Goal: Information Seeking & Learning: Learn about a topic

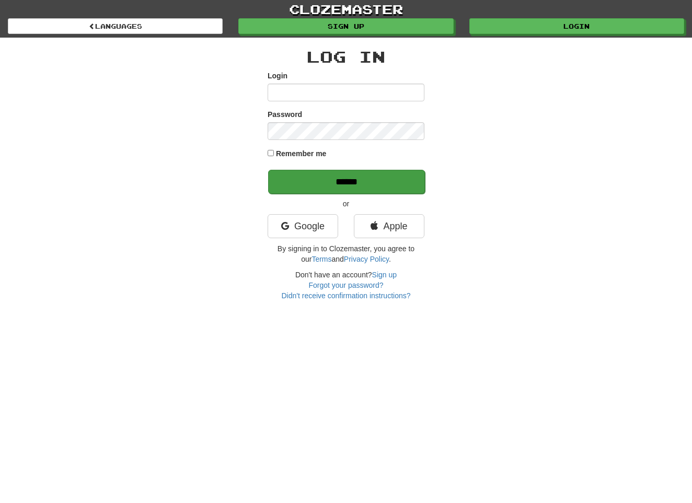
click at [333, 170] on input "******" at bounding box center [346, 182] width 157 height 24
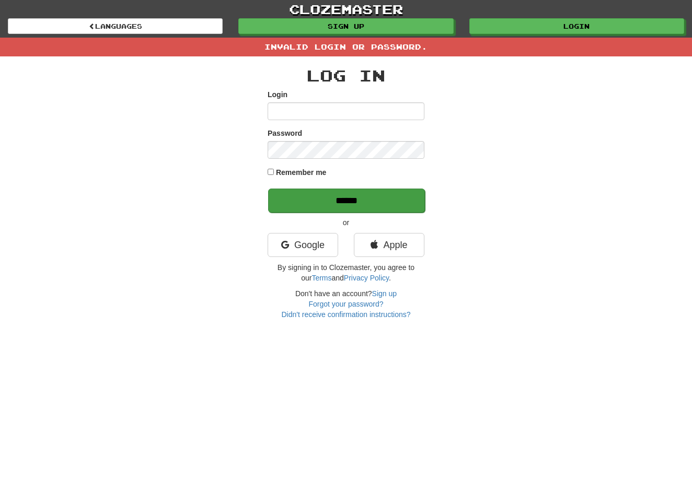
click at [347, 203] on input "******" at bounding box center [346, 201] width 157 height 24
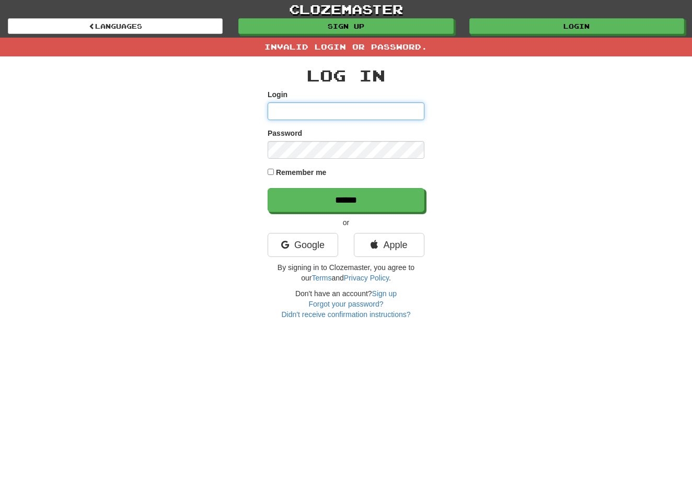
type input "**********"
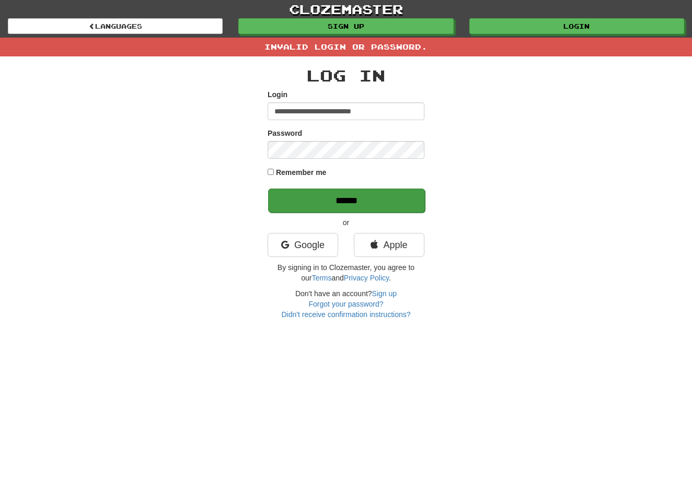
click at [352, 195] on input "******" at bounding box center [346, 201] width 157 height 24
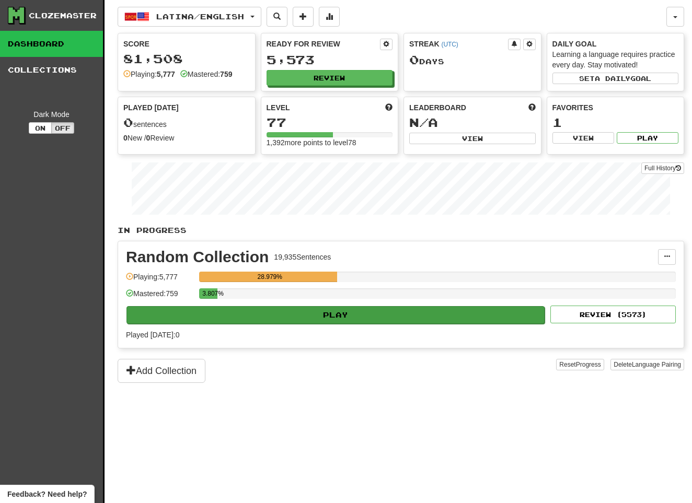
click at [353, 314] on button "Play" at bounding box center [336, 315] width 418 height 18
select select "**"
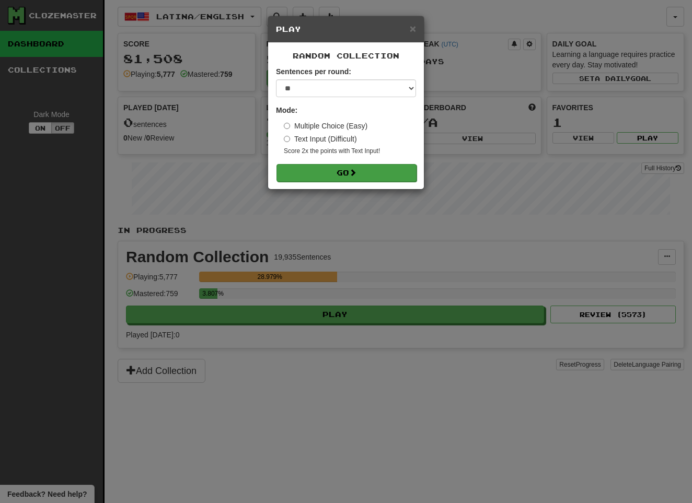
click at [356, 175] on span at bounding box center [352, 172] width 7 height 7
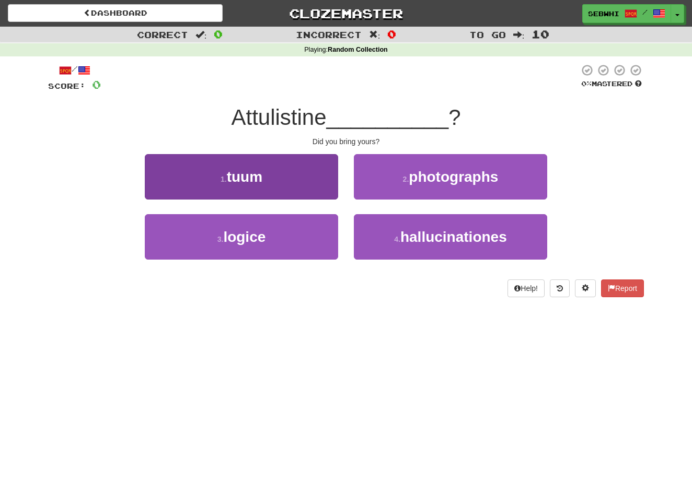
click at [247, 176] on span "tuum" at bounding box center [245, 177] width 36 height 16
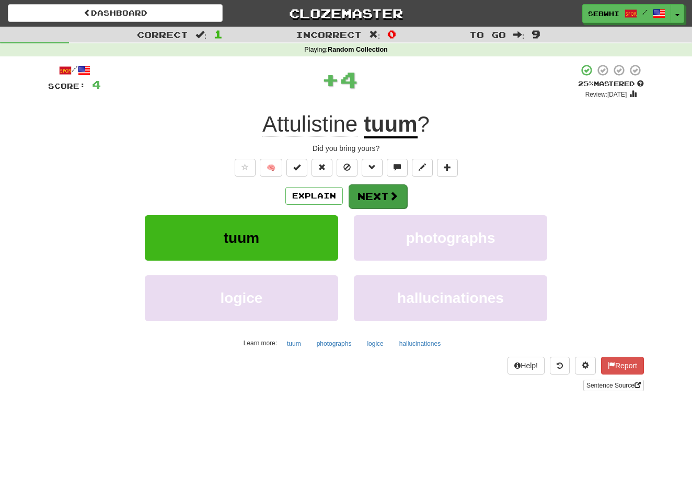
click at [362, 195] on button "Next" at bounding box center [378, 197] width 59 height 24
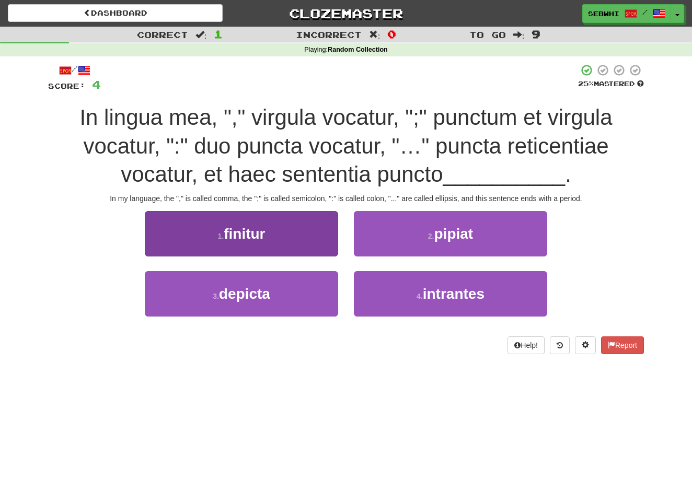
click at [256, 234] on span "finitur" at bounding box center [244, 234] width 41 height 16
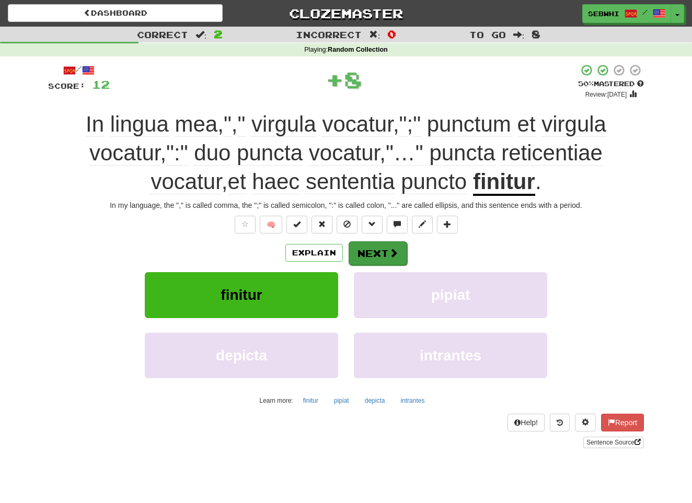
click at [374, 253] on button "Next" at bounding box center [378, 254] width 59 height 24
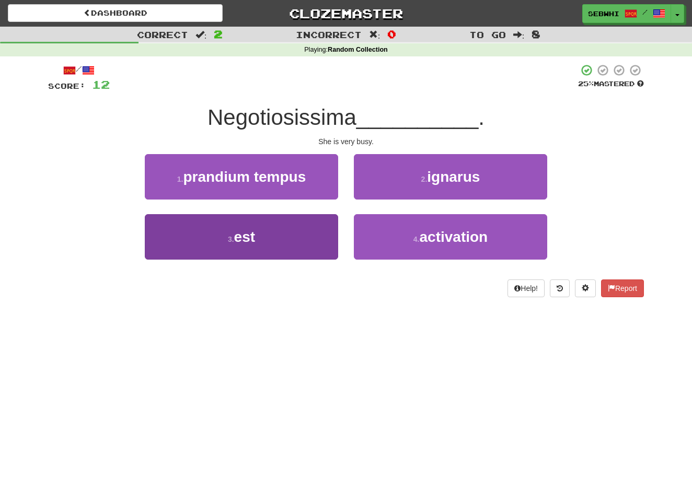
click at [244, 233] on span "est" at bounding box center [244, 237] width 21 height 16
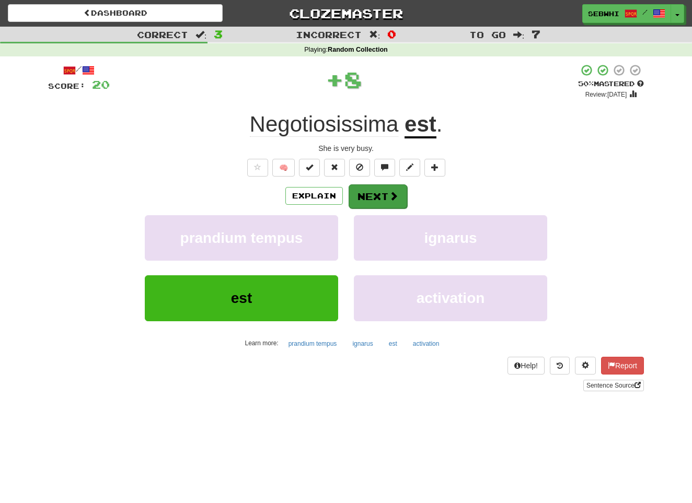
click at [384, 202] on button "Next" at bounding box center [378, 197] width 59 height 24
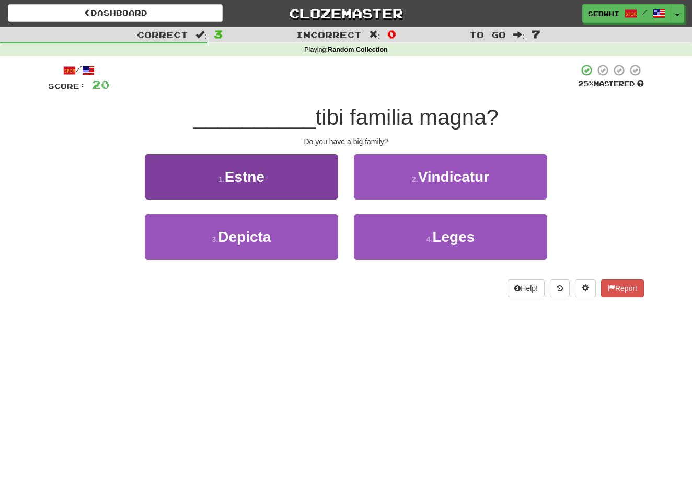
click at [245, 177] on span "Estne" at bounding box center [245, 177] width 40 height 16
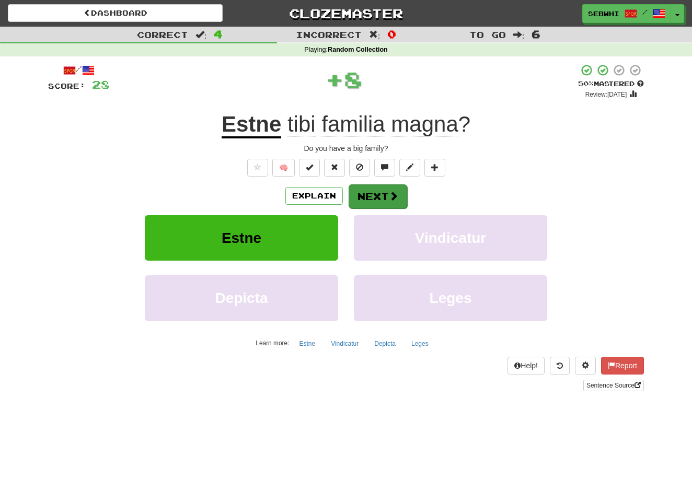
click at [373, 194] on button "Next" at bounding box center [378, 197] width 59 height 24
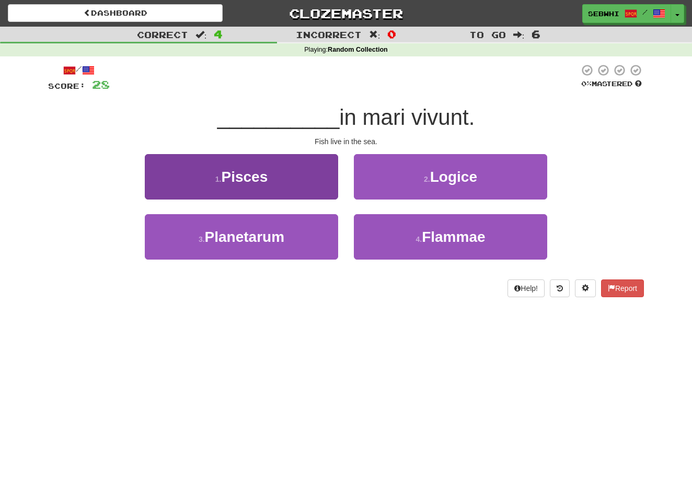
click at [262, 177] on span "Pisces" at bounding box center [244, 177] width 47 height 16
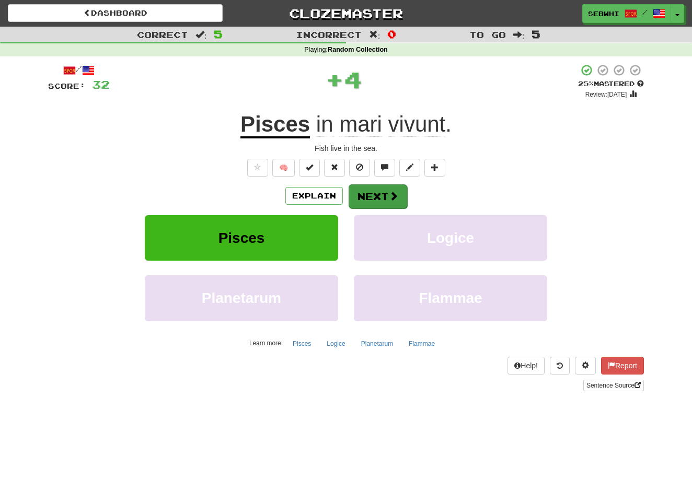
click at [381, 190] on button "Next" at bounding box center [378, 197] width 59 height 24
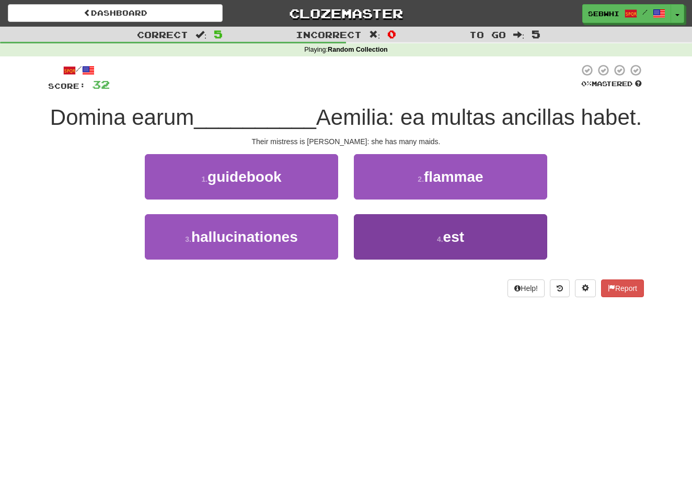
click at [445, 238] on span "est" at bounding box center [453, 237] width 21 height 16
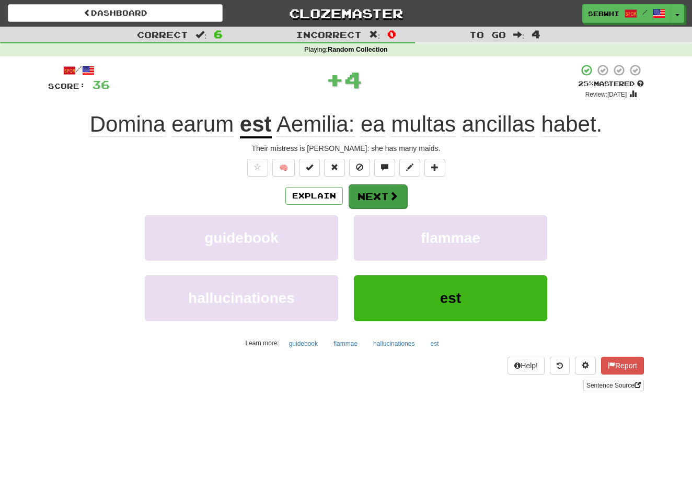
click at [366, 195] on button "Next" at bounding box center [378, 197] width 59 height 24
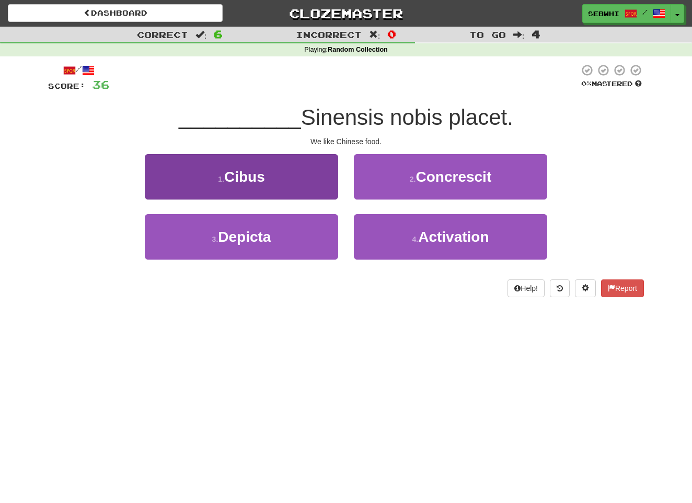
click at [253, 176] on span "Cibus" at bounding box center [244, 177] width 41 height 16
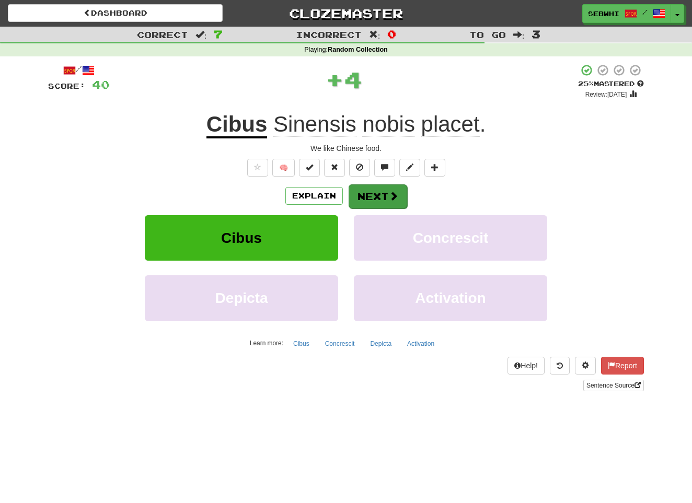
click at [377, 201] on button "Next" at bounding box center [378, 197] width 59 height 24
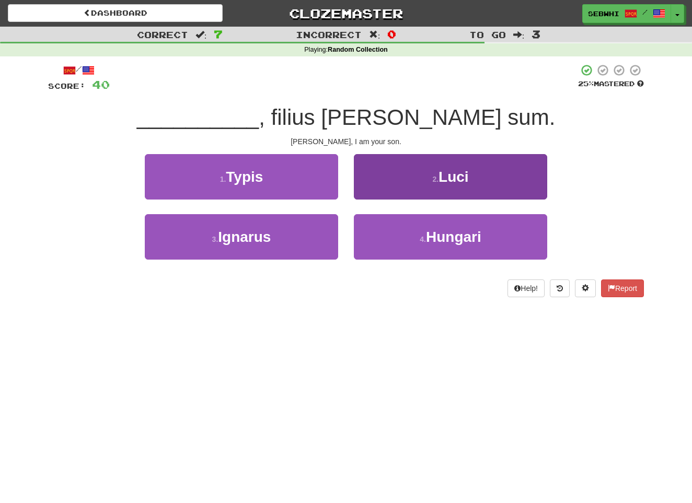
click at [462, 179] on span "Luci" at bounding box center [454, 177] width 30 height 16
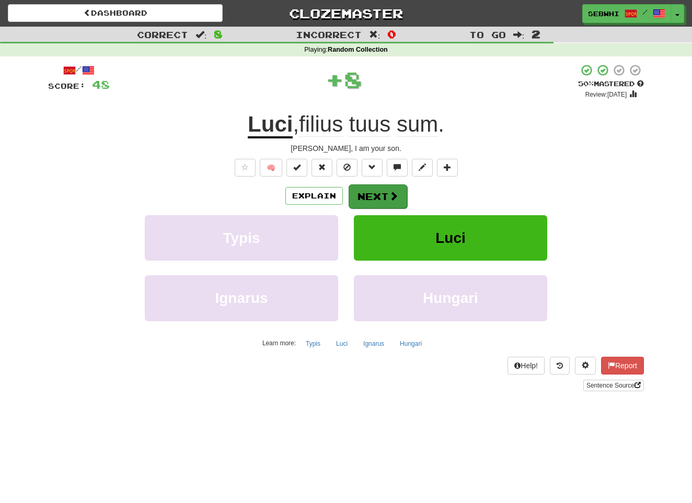
click at [377, 190] on button "Next" at bounding box center [378, 197] width 59 height 24
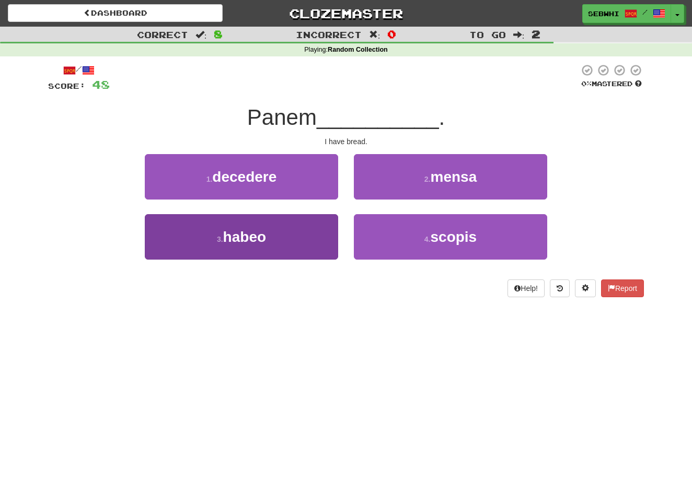
click at [259, 233] on span "habeo" at bounding box center [244, 237] width 43 height 16
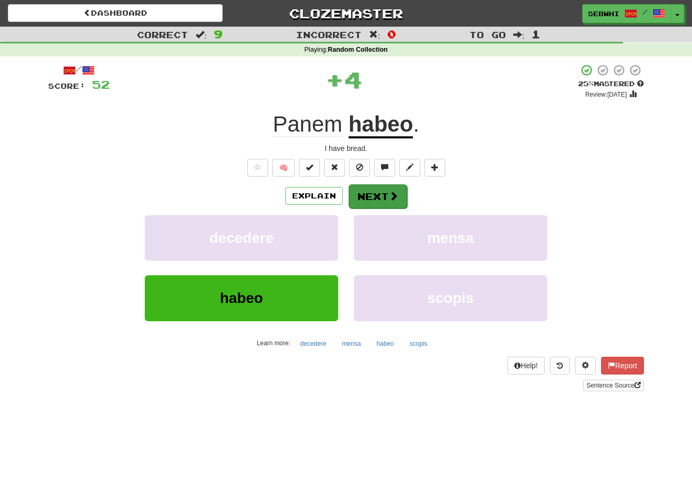
click at [395, 196] on span at bounding box center [393, 195] width 9 height 9
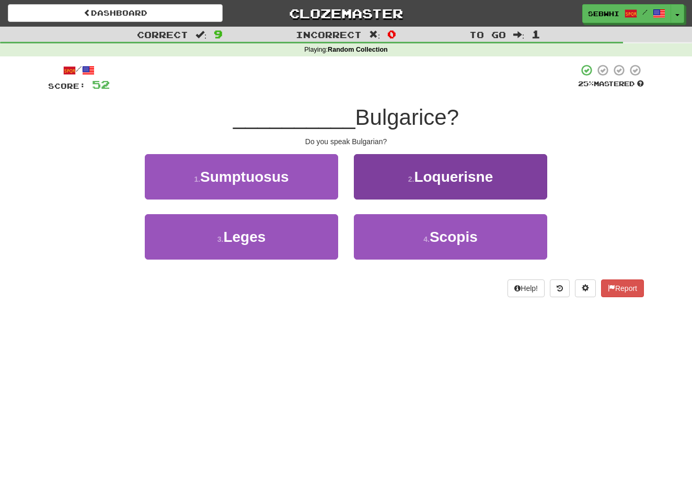
click at [432, 179] on span "Loquerisne" at bounding box center [453, 177] width 79 height 16
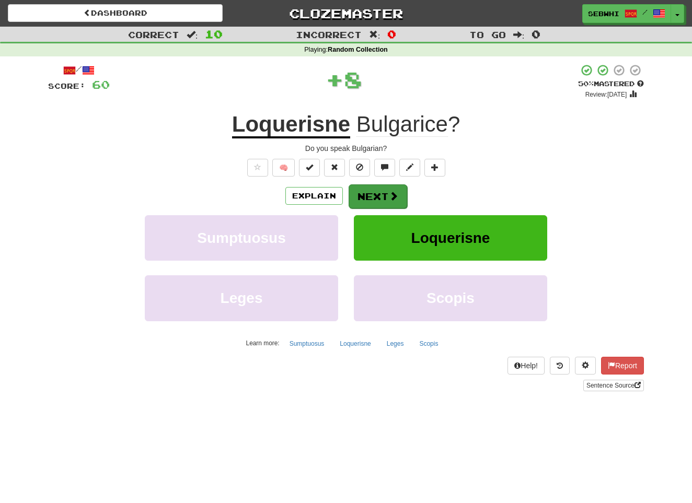
click at [373, 196] on button "Next" at bounding box center [378, 197] width 59 height 24
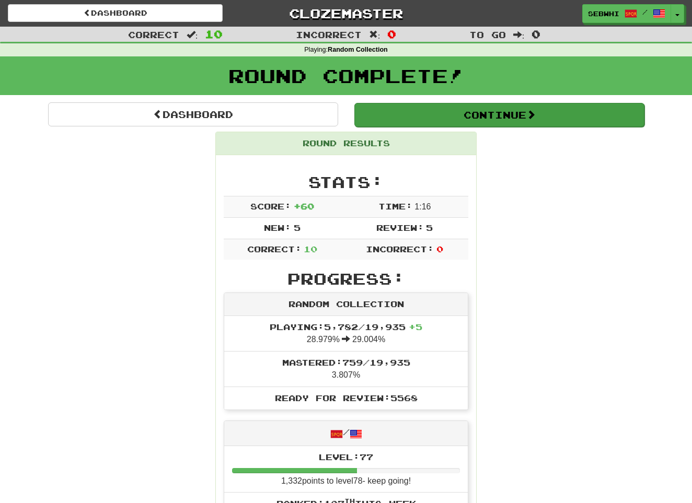
click at [529, 114] on button "Continue" at bounding box center [499, 115] width 290 height 24
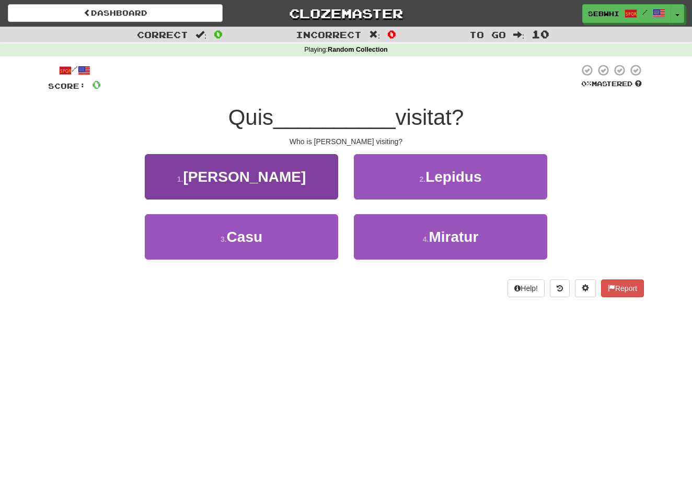
click at [254, 177] on span "Marcum" at bounding box center [244, 177] width 123 height 16
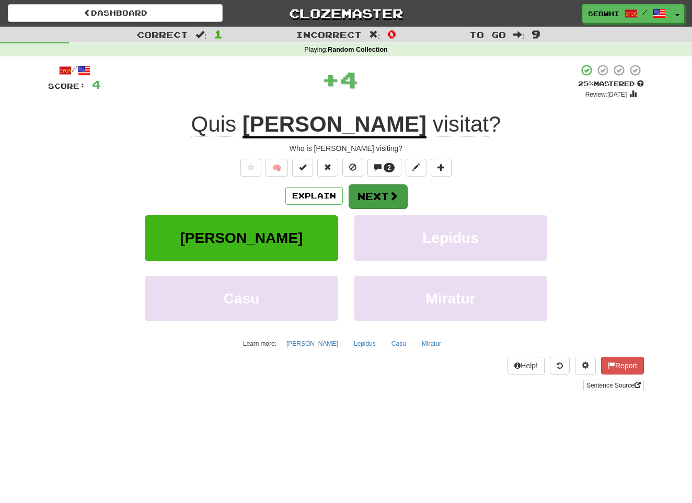
click at [374, 197] on button "Next" at bounding box center [378, 197] width 59 height 24
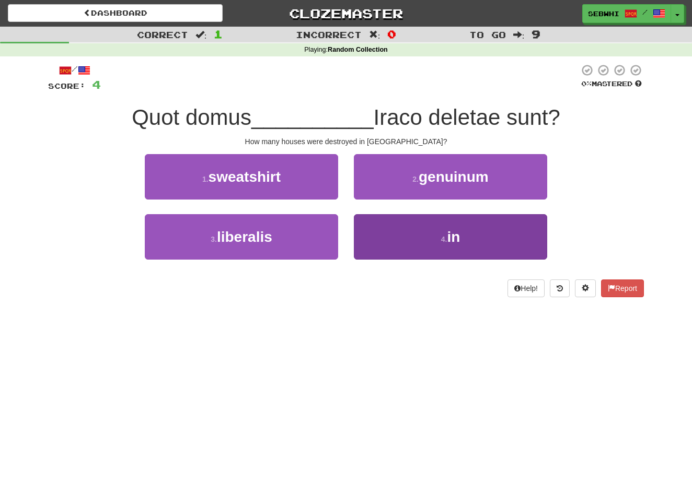
click at [454, 235] on span "in" at bounding box center [453, 237] width 13 height 16
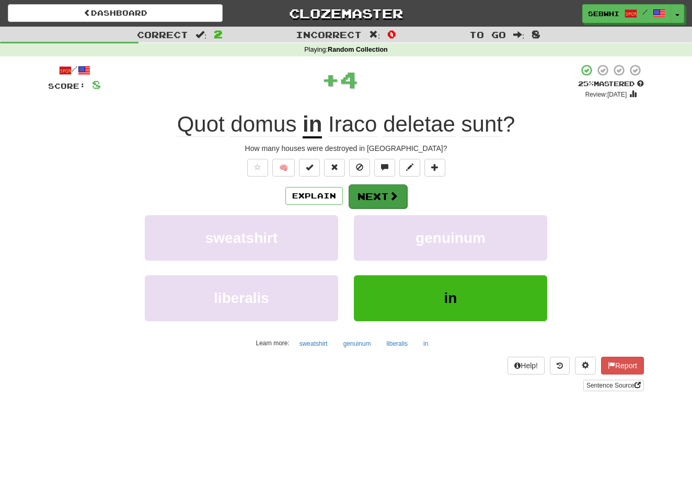
click at [384, 199] on button "Next" at bounding box center [378, 197] width 59 height 24
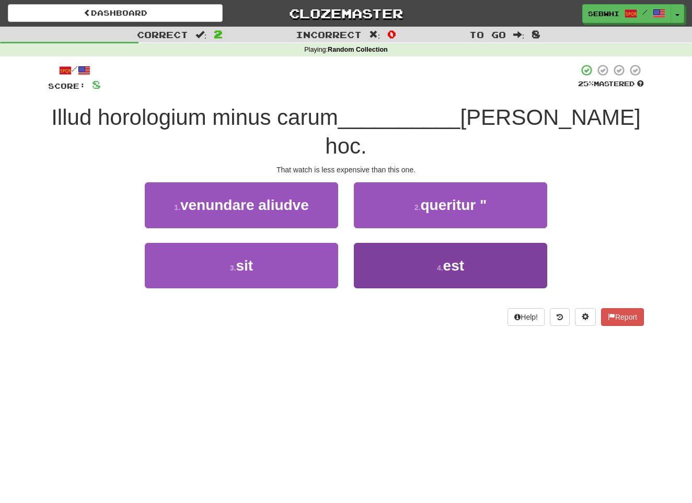
click at [460, 258] on span "est" at bounding box center [453, 266] width 21 height 16
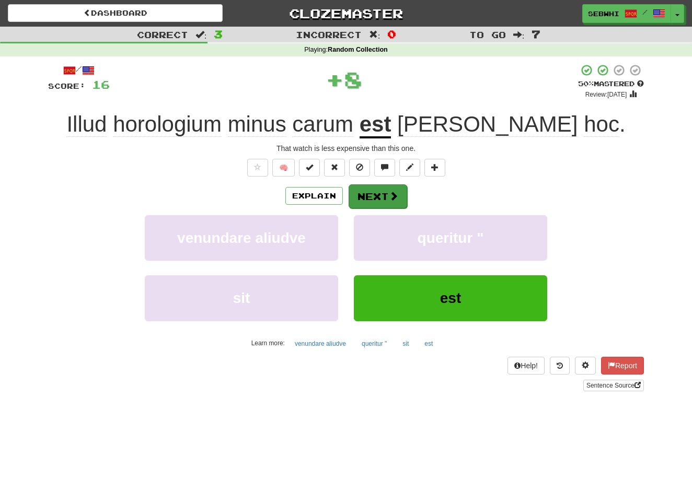
click at [384, 192] on button "Next" at bounding box center [378, 197] width 59 height 24
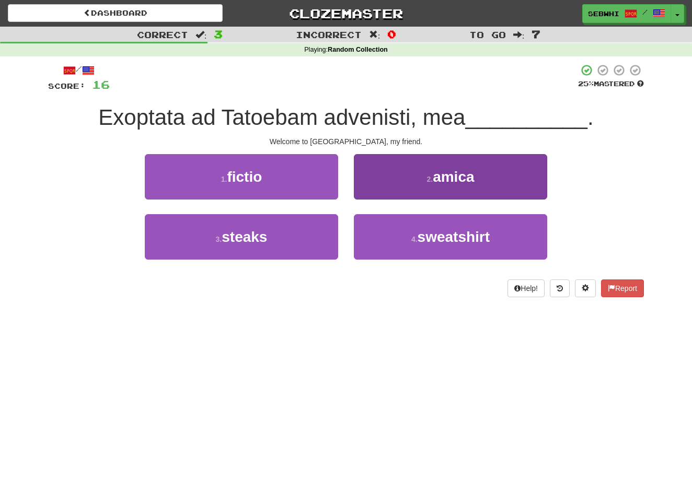
click at [449, 177] on span "amica" at bounding box center [453, 177] width 41 height 16
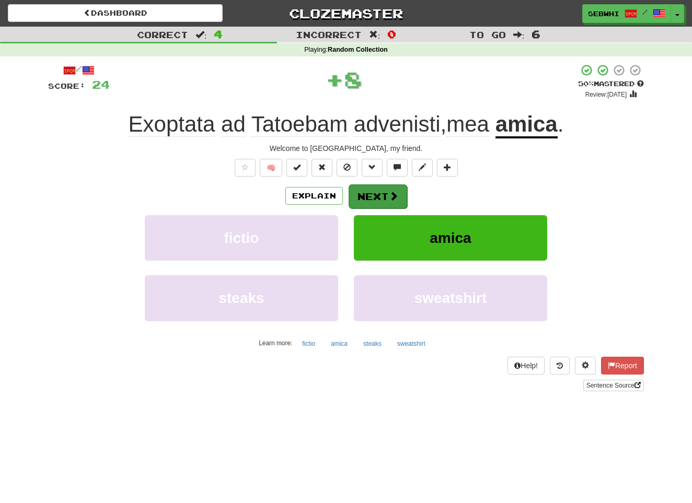
click at [384, 199] on button "Next" at bounding box center [378, 197] width 59 height 24
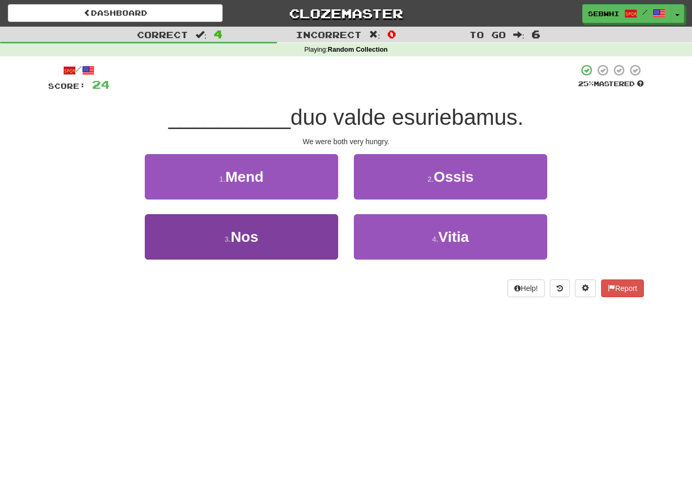
click at [251, 236] on span "Nos" at bounding box center [245, 237] width 28 height 16
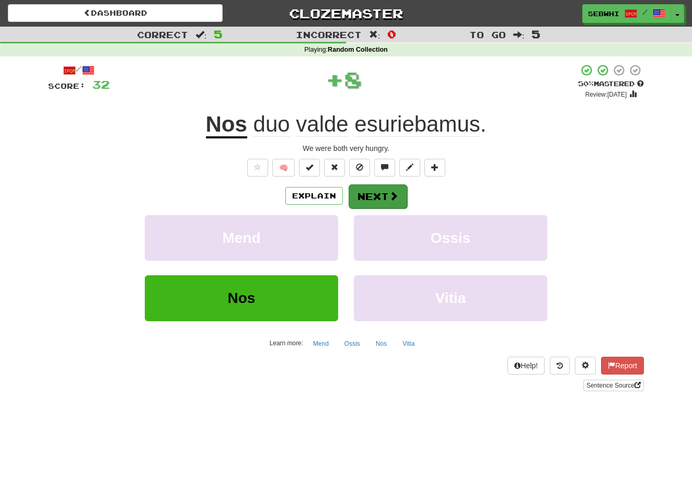
click at [377, 192] on button "Next" at bounding box center [378, 197] width 59 height 24
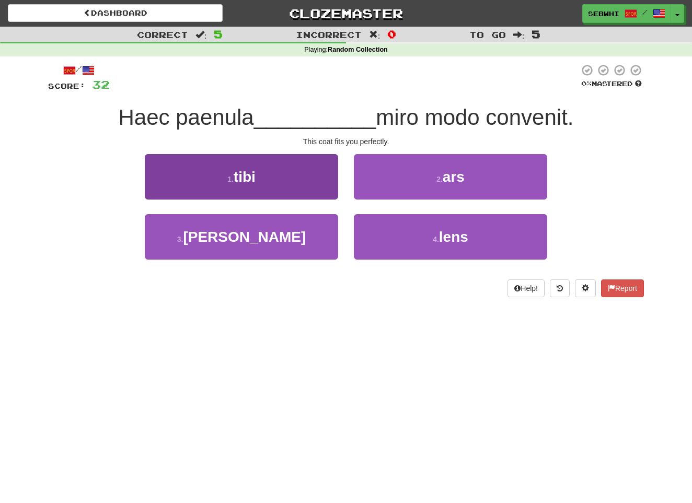
click at [243, 177] on span "tibi" at bounding box center [245, 177] width 22 height 16
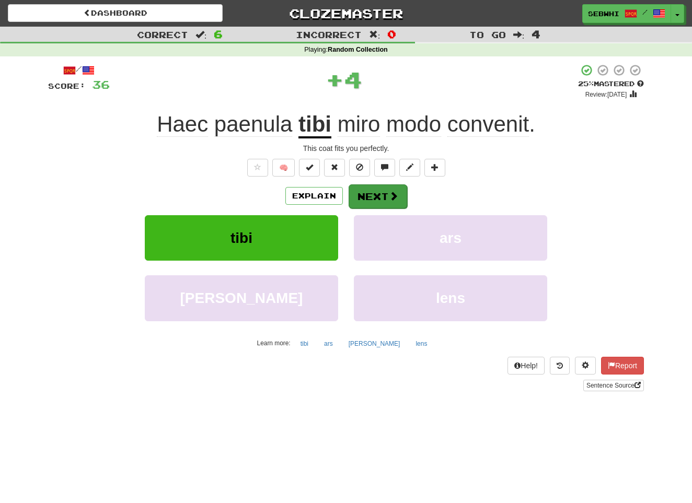
click at [382, 192] on button "Next" at bounding box center [378, 197] width 59 height 24
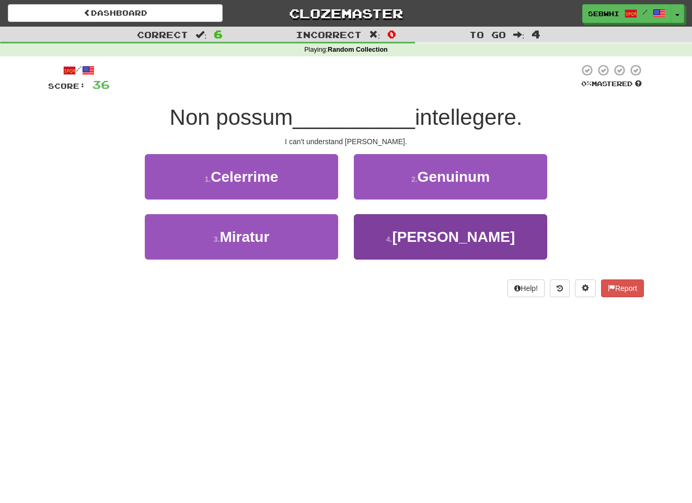
click at [467, 236] on span "Thoman" at bounding box center [453, 237] width 123 height 16
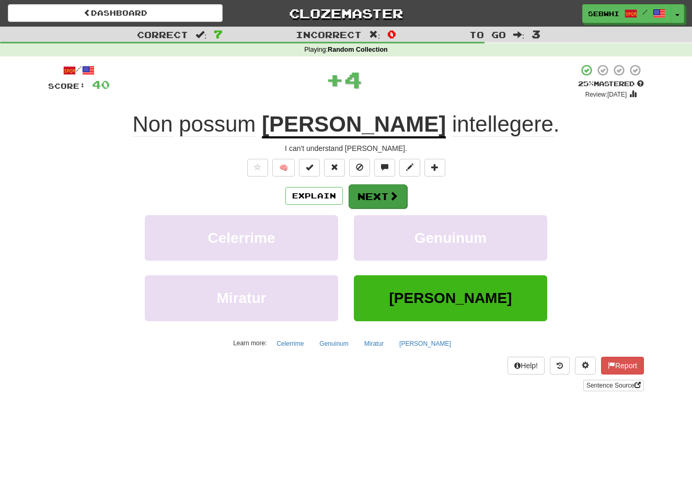
click at [395, 205] on button "Next" at bounding box center [378, 197] width 59 height 24
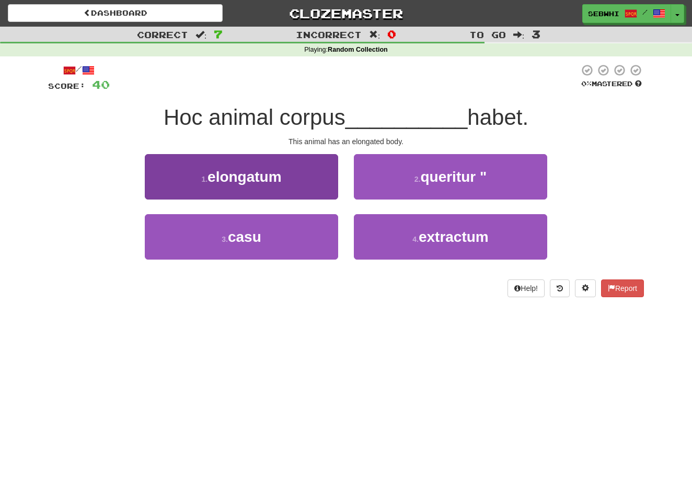
click at [256, 179] on span "elongatum" at bounding box center [245, 177] width 74 height 16
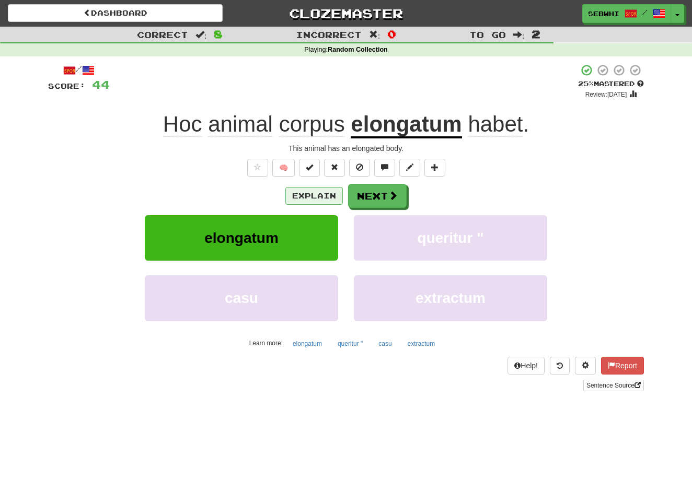
click at [325, 198] on button "Explain" at bounding box center [314, 196] width 58 height 18
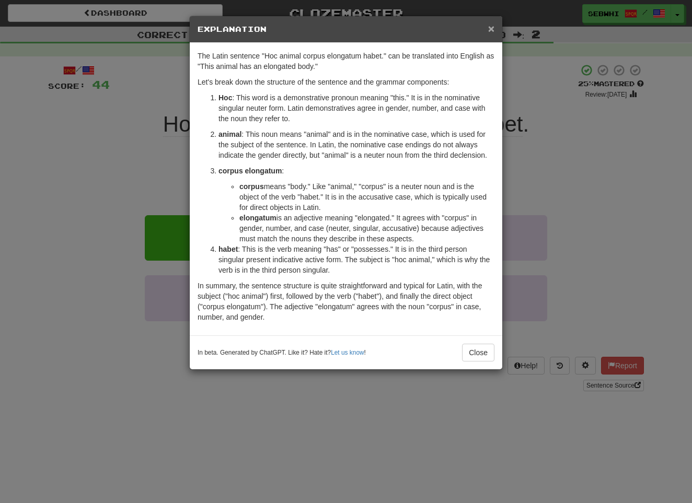
click at [490, 30] on span "×" at bounding box center [491, 28] width 6 height 12
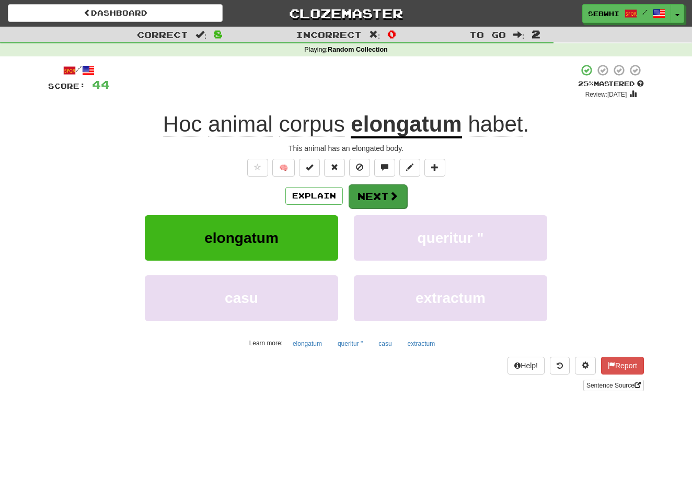
click at [384, 198] on button "Next" at bounding box center [378, 197] width 59 height 24
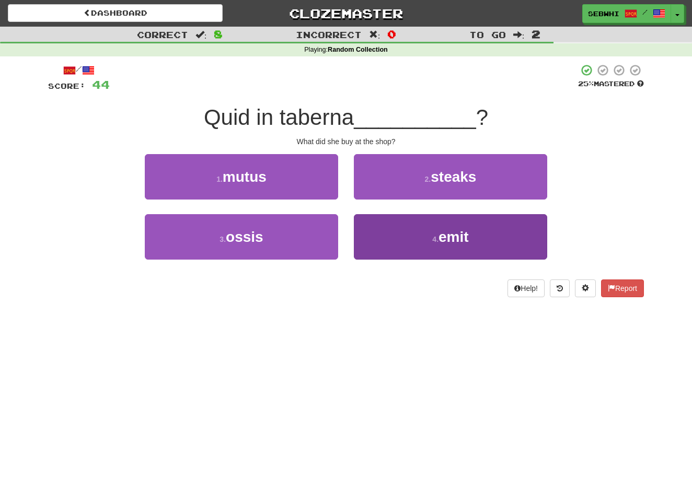
click at [462, 240] on span "emit" at bounding box center [454, 237] width 30 height 16
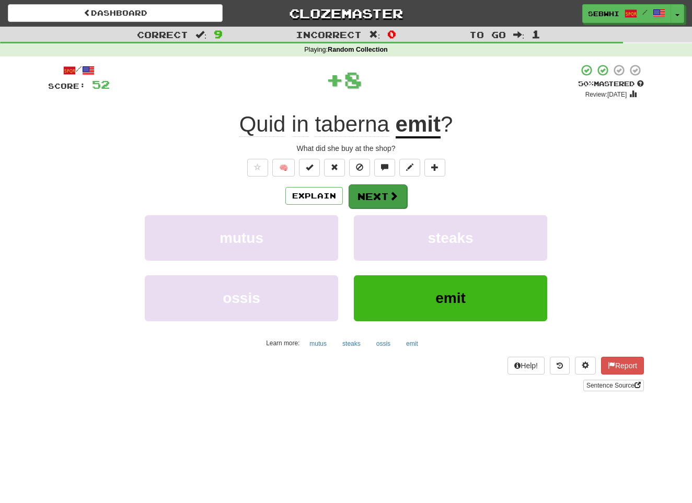
click at [384, 200] on button "Next" at bounding box center [378, 197] width 59 height 24
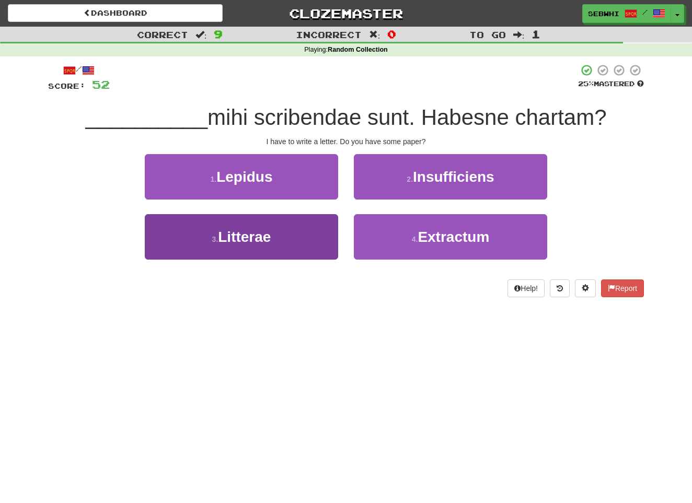
click at [251, 241] on span "Litterae" at bounding box center [244, 237] width 53 height 16
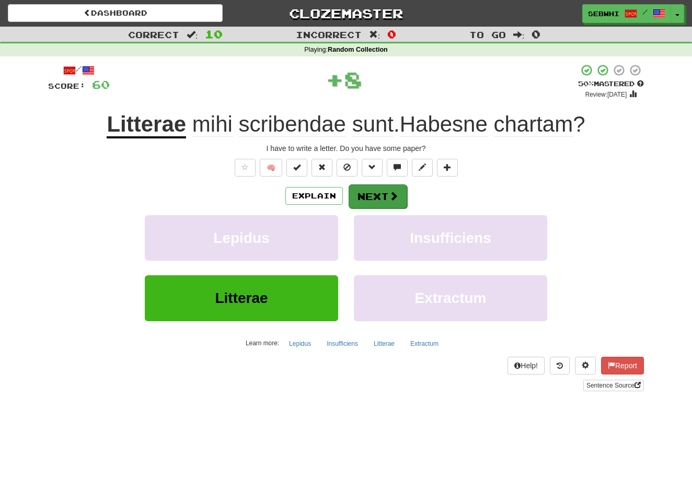
click at [363, 192] on button "Next" at bounding box center [378, 197] width 59 height 24
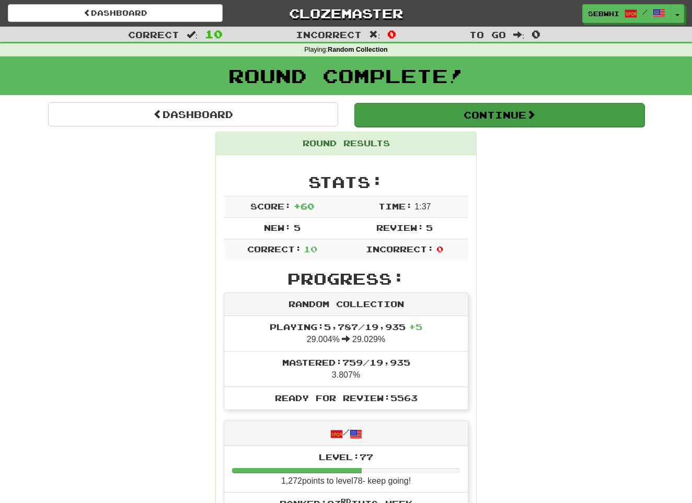
click at [534, 111] on span at bounding box center [530, 114] width 9 height 9
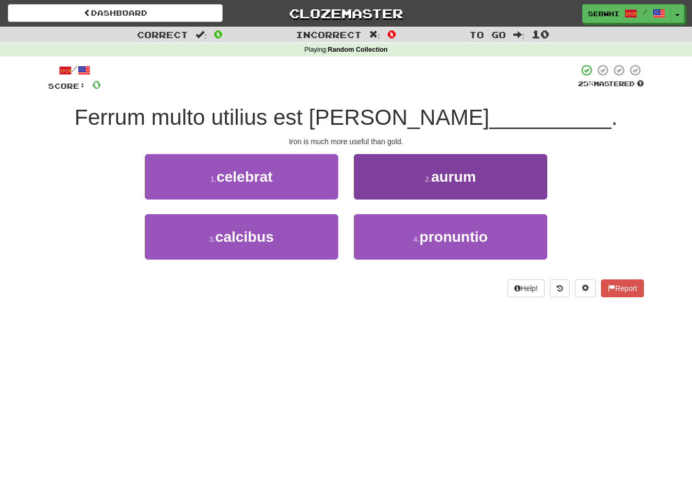
click at [453, 176] on span "aurum" at bounding box center [453, 177] width 45 height 16
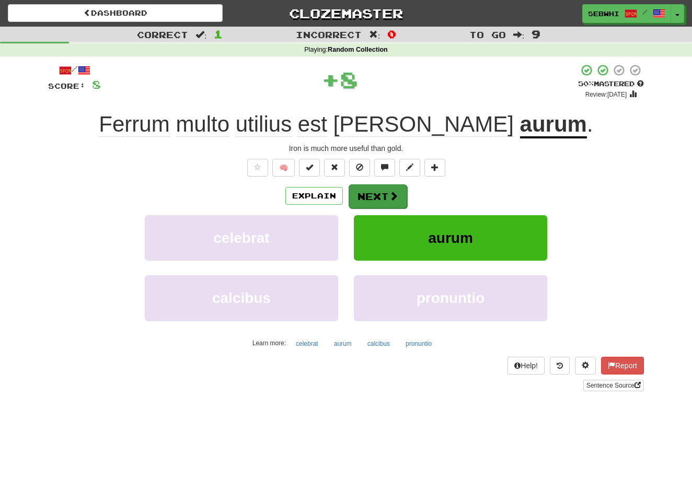
click at [389, 191] on span at bounding box center [393, 195] width 9 height 9
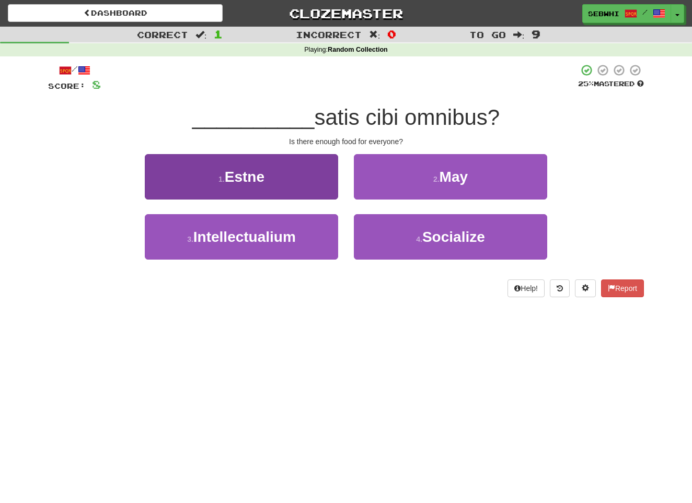
click at [253, 178] on span "Estne" at bounding box center [245, 177] width 40 height 16
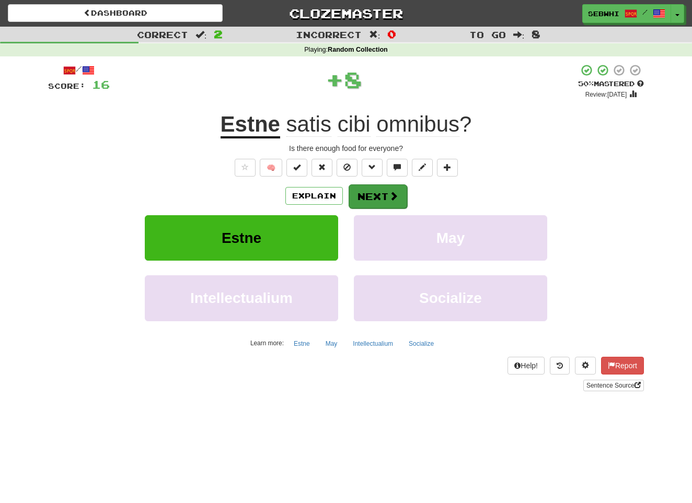
click at [391, 191] on span at bounding box center [393, 195] width 9 height 9
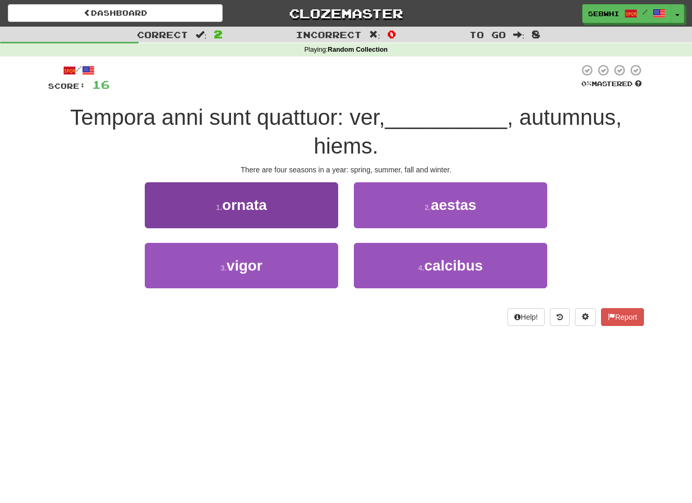
click at [253, 205] on span "ornata" at bounding box center [244, 205] width 45 height 16
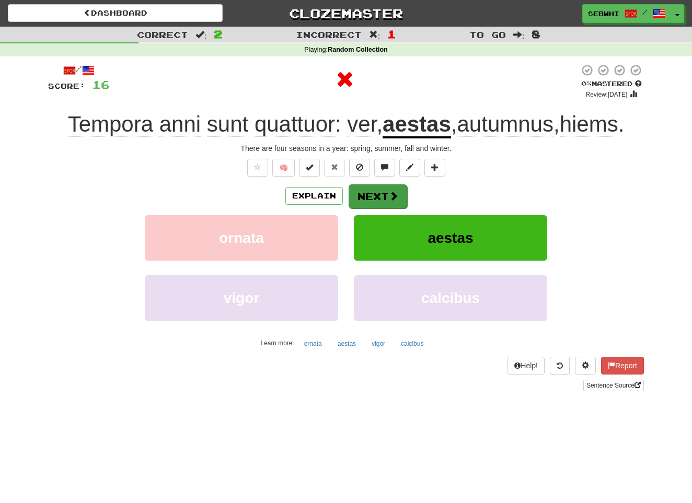
click at [381, 199] on button "Next" at bounding box center [378, 197] width 59 height 24
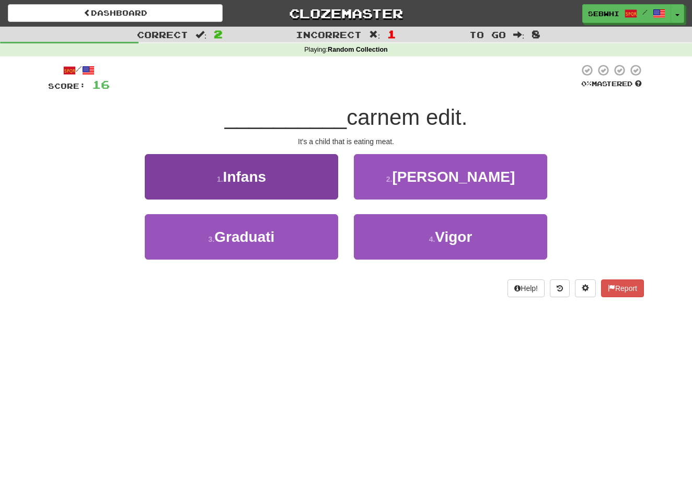
click at [243, 173] on span "Infans" at bounding box center [244, 177] width 43 height 16
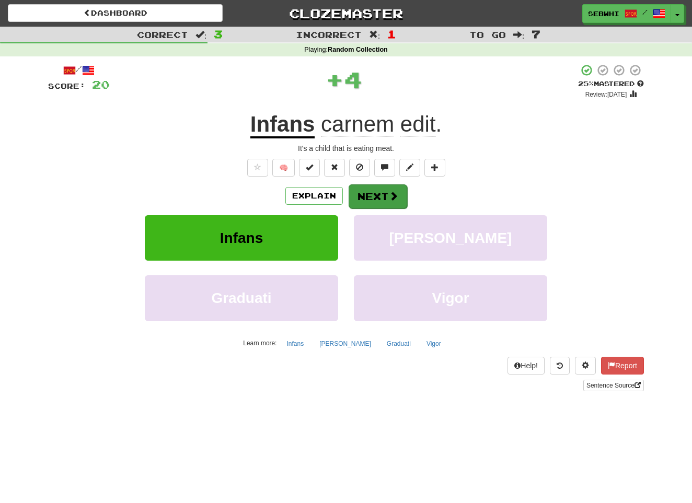
click at [396, 193] on span at bounding box center [393, 195] width 9 height 9
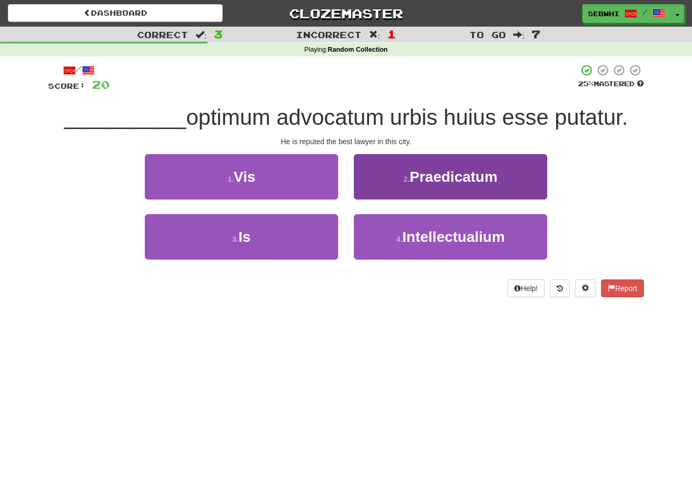
click at [469, 177] on span "Praedicatum" at bounding box center [454, 177] width 88 height 16
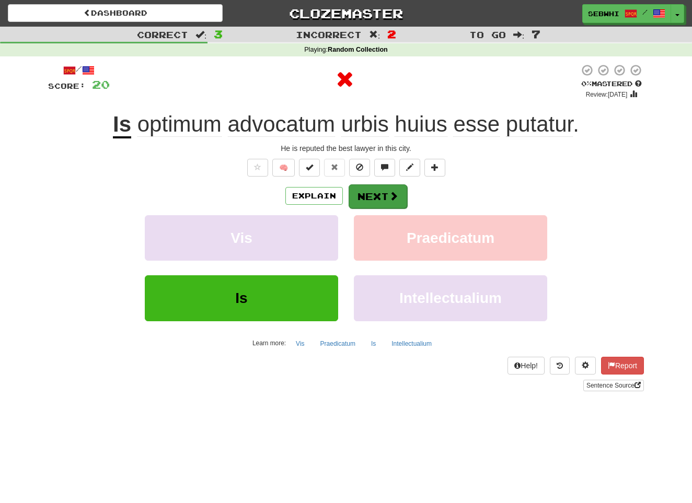
click at [372, 192] on button "Next" at bounding box center [378, 197] width 59 height 24
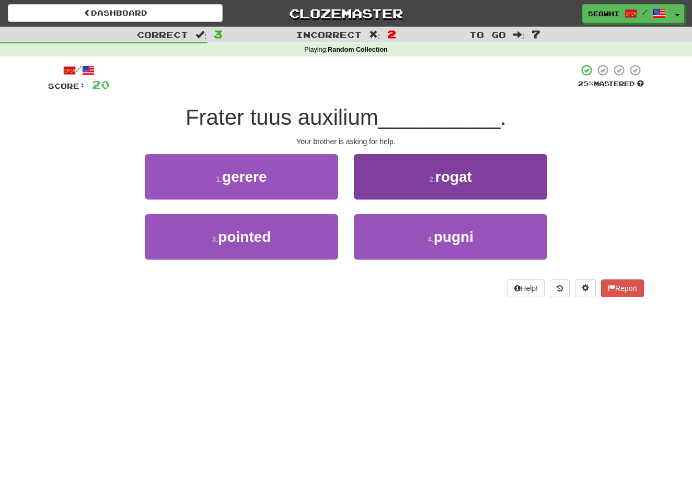
click at [454, 179] on span "rogat" at bounding box center [453, 177] width 37 height 16
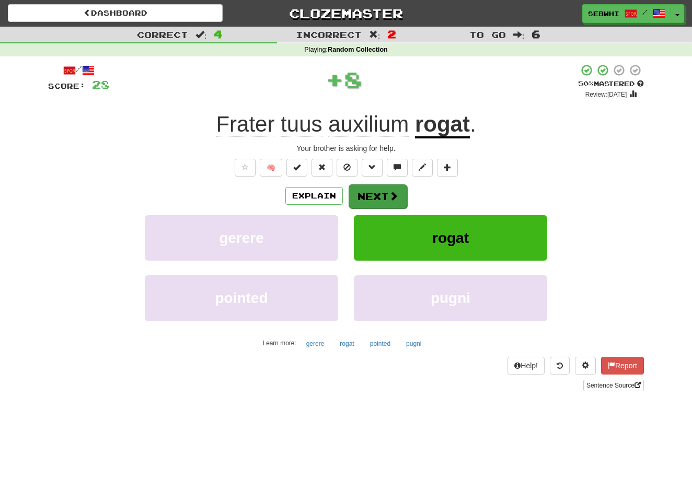
click at [377, 196] on button "Next" at bounding box center [378, 197] width 59 height 24
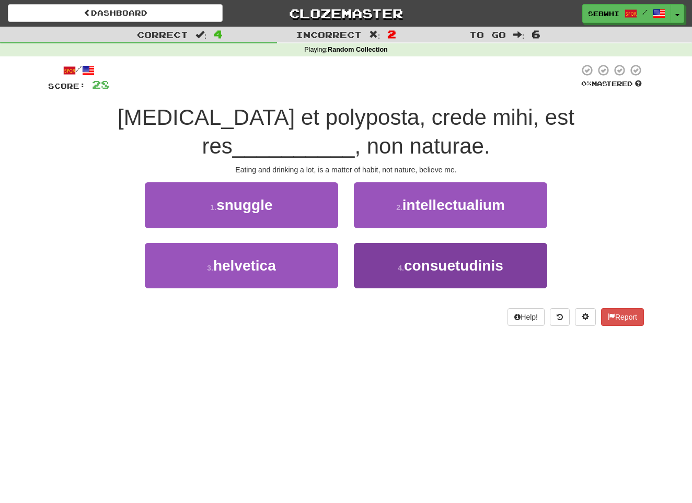
click at [449, 268] on span "consuetudinis" at bounding box center [453, 266] width 99 height 16
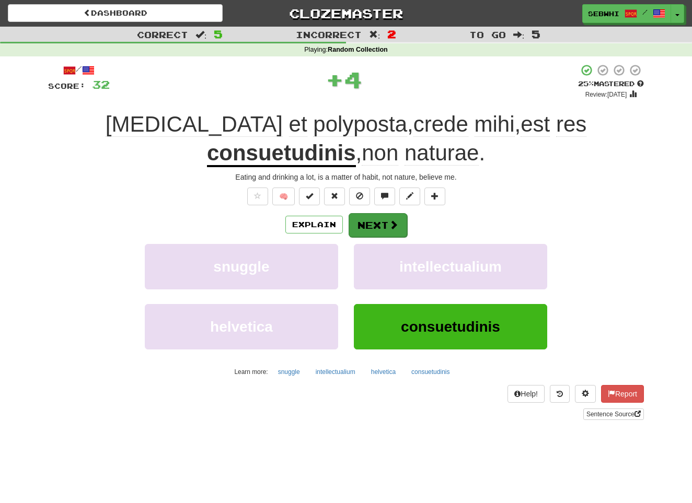
click at [389, 222] on span at bounding box center [393, 224] width 9 height 9
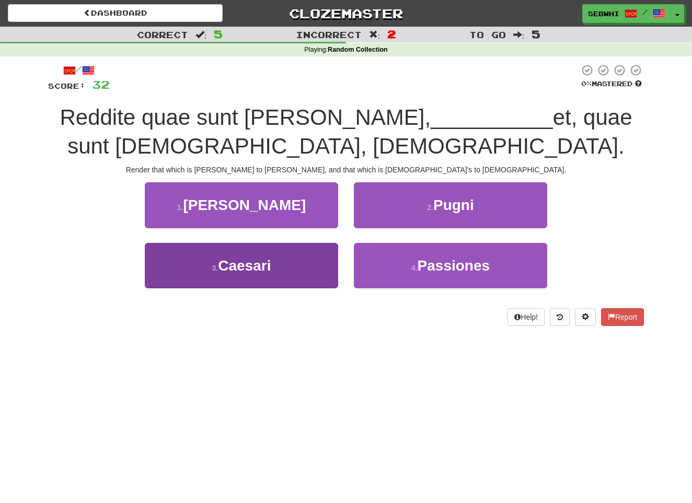
click at [262, 262] on span "Caesari" at bounding box center [244, 266] width 53 height 16
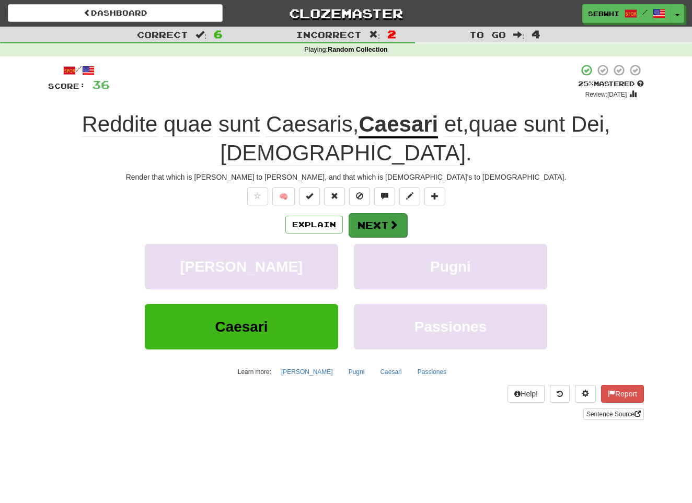
click at [389, 220] on span at bounding box center [393, 224] width 9 height 9
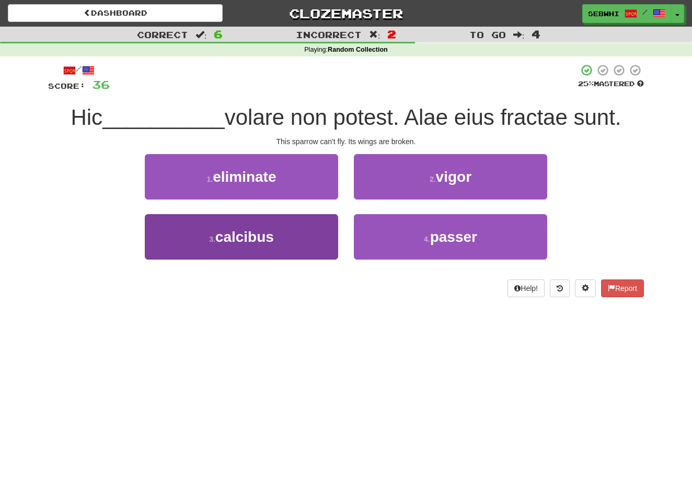
click at [245, 238] on span "calcibus" at bounding box center [244, 237] width 59 height 16
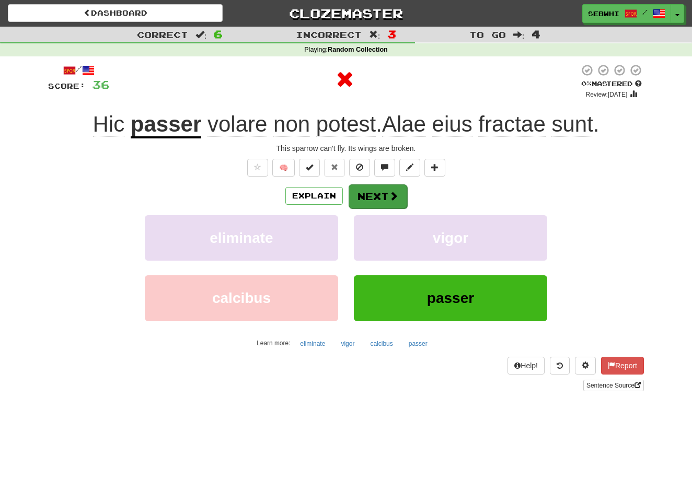
click at [386, 193] on button "Next" at bounding box center [378, 197] width 59 height 24
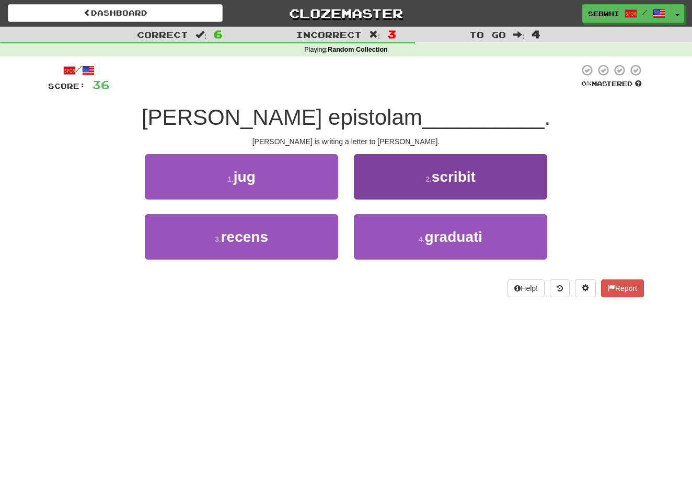
click at [457, 174] on span "scribit" at bounding box center [454, 177] width 44 height 16
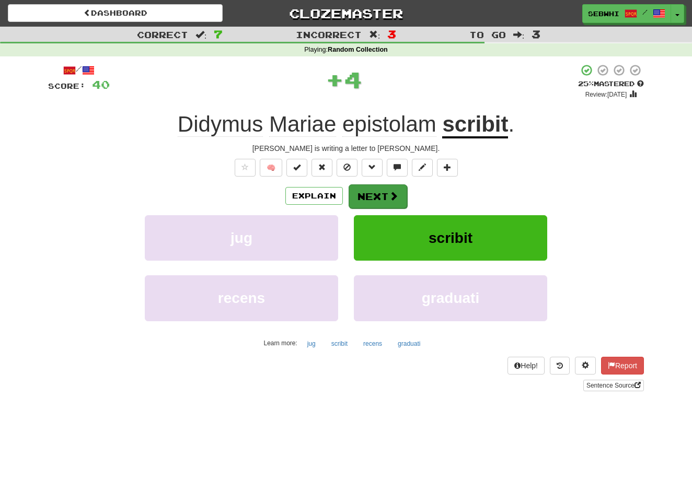
click at [377, 193] on button "Next" at bounding box center [378, 197] width 59 height 24
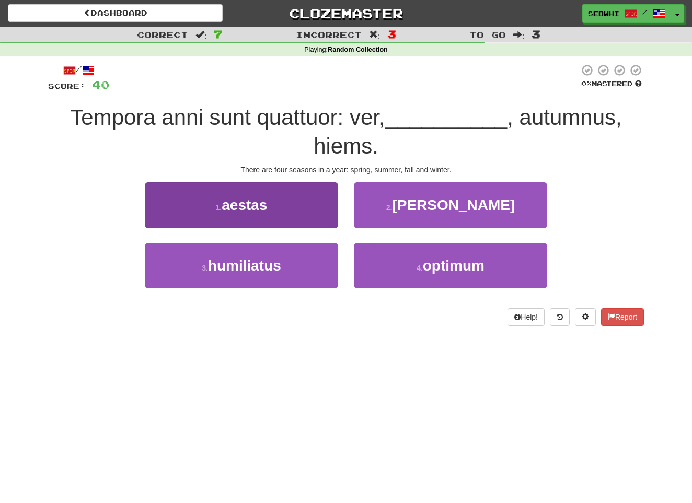
click at [252, 205] on span "aestas" at bounding box center [244, 205] width 45 height 16
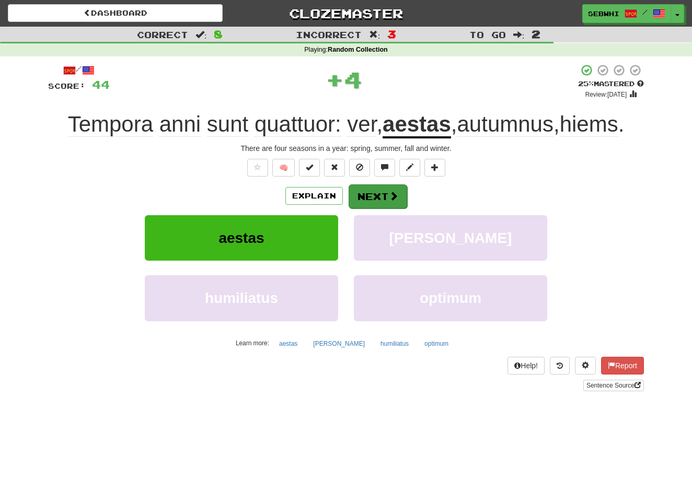
click at [381, 203] on button "Next" at bounding box center [378, 197] width 59 height 24
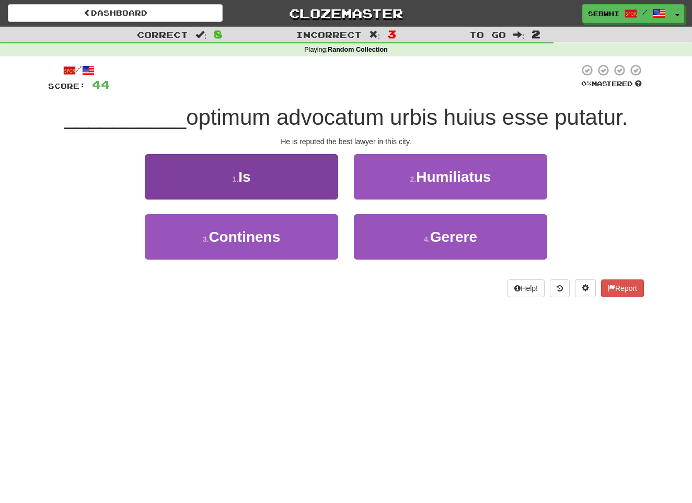
click at [246, 177] on span "Is" at bounding box center [244, 177] width 12 height 16
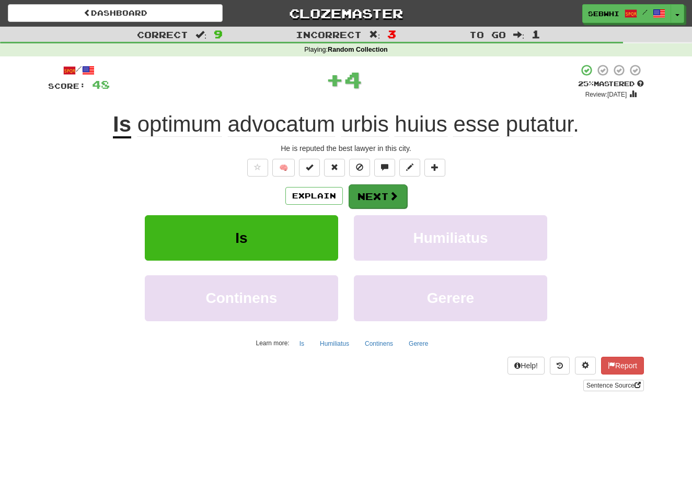
click at [383, 195] on button "Next" at bounding box center [378, 197] width 59 height 24
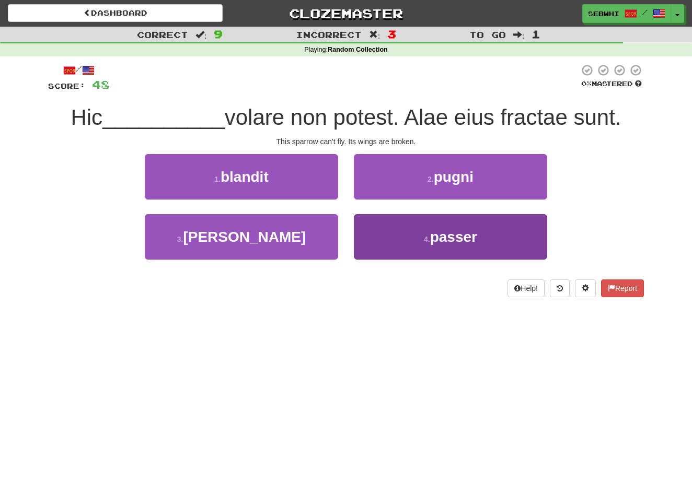
click at [433, 233] on span "passer" at bounding box center [453, 237] width 47 height 16
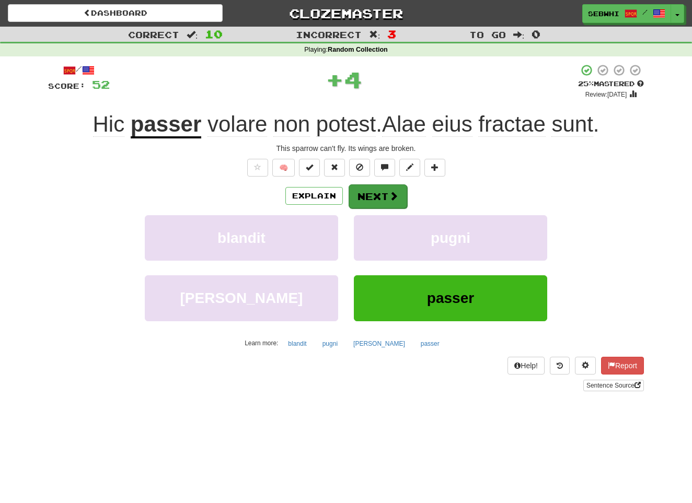
click at [389, 191] on span at bounding box center [393, 195] width 9 height 9
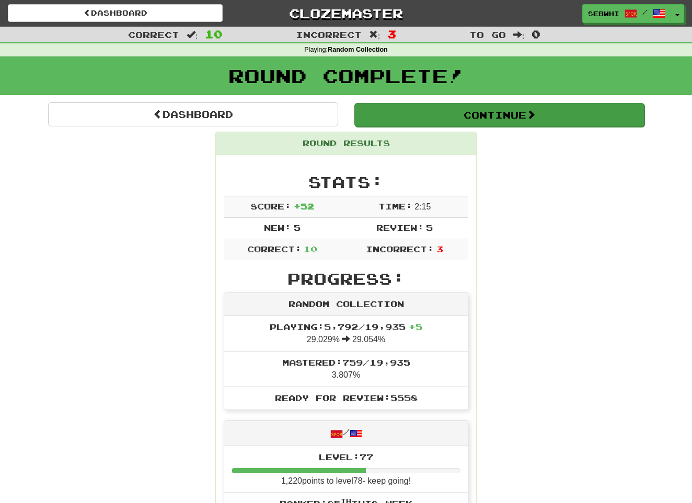
click at [482, 115] on button "Continue" at bounding box center [499, 115] width 290 height 24
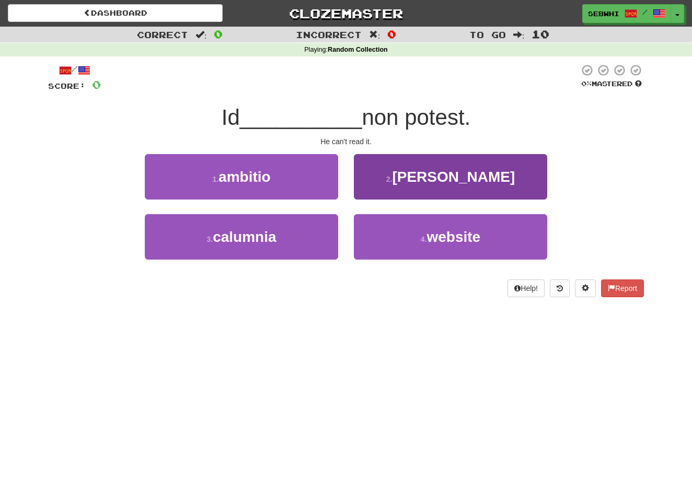
click at [455, 179] on span "legere" at bounding box center [453, 177] width 123 height 16
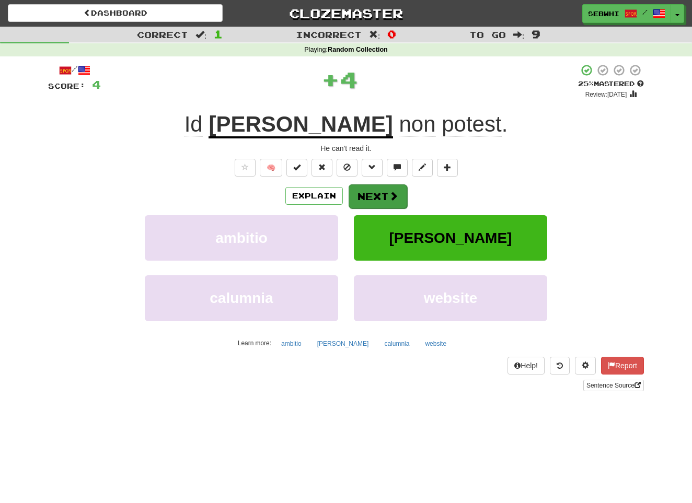
click at [383, 196] on button "Next" at bounding box center [378, 197] width 59 height 24
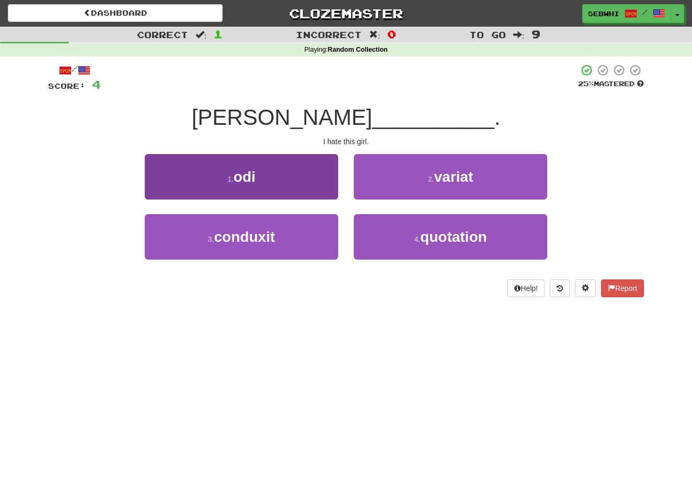
click at [239, 176] on span "odi" at bounding box center [245, 177] width 22 height 16
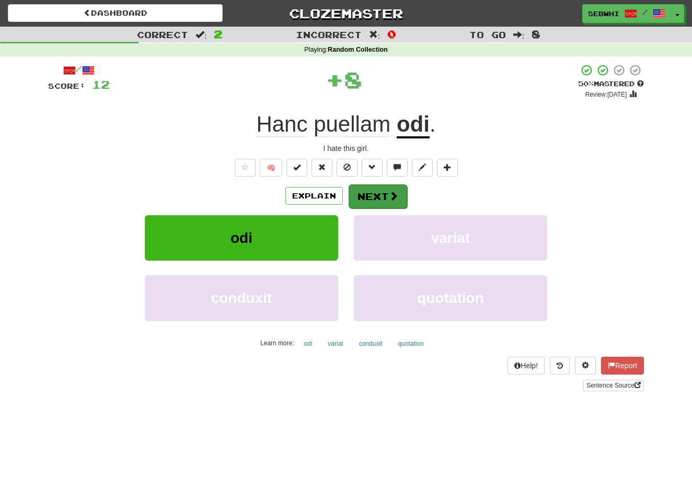
click at [395, 196] on span at bounding box center [393, 195] width 9 height 9
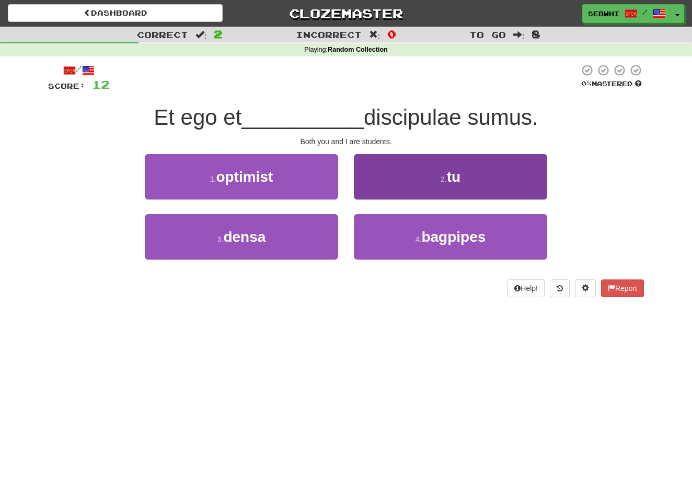
click at [455, 177] on span "tu" at bounding box center [454, 177] width 14 height 16
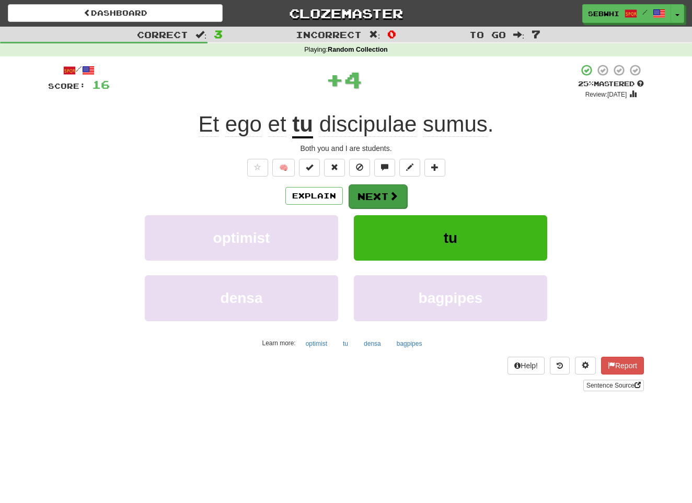
click at [389, 193] on span at bounding box center [393, 195] width 9 height 9
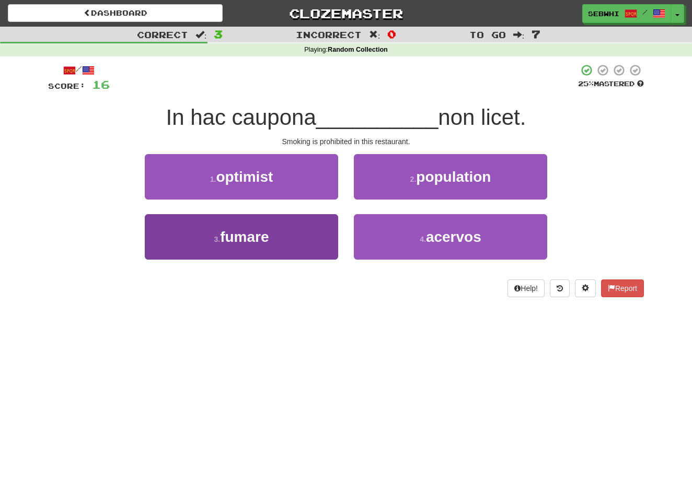
click at [249, 239] on span "fumare" at bounding box center [244, 237] width 49 height 16
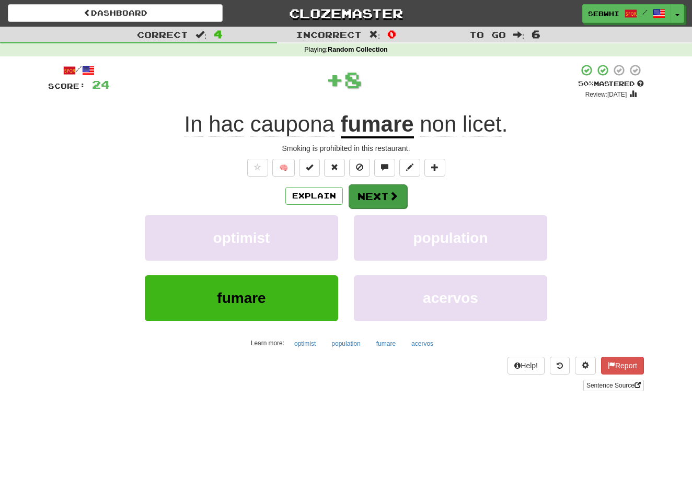
click at [376, 198] on button "Next" at bounding box center [378, 197] width 59 height 24
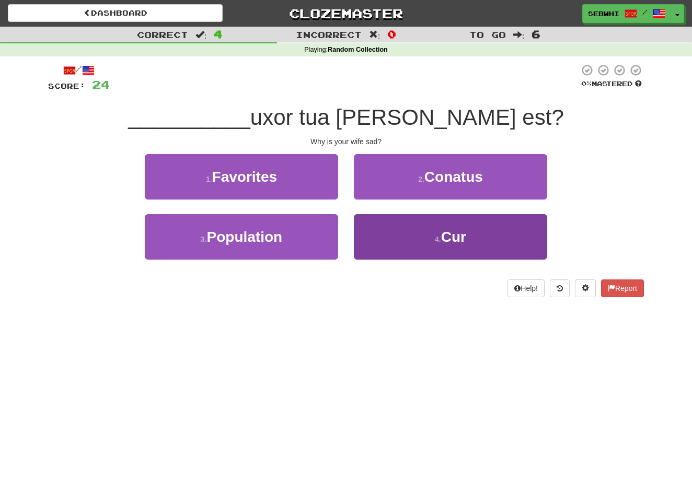
click at [444, 230] on span "Cur" at bounding box center [453, 237] width 25 height 16
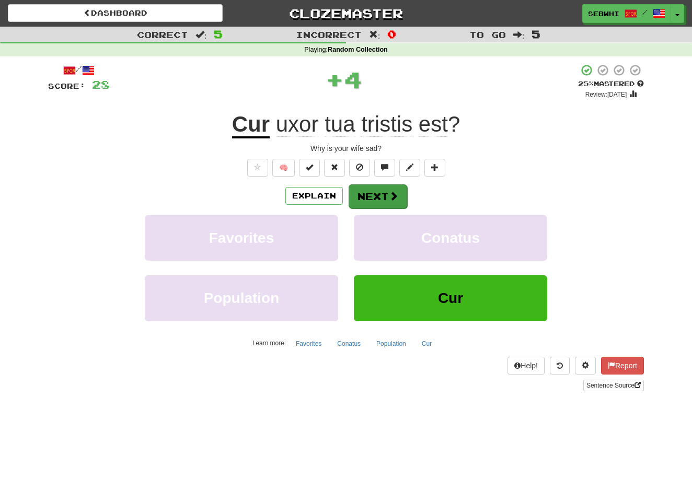
click at [389, 193] on span at bounding box center [393, 195] width 9 height 9
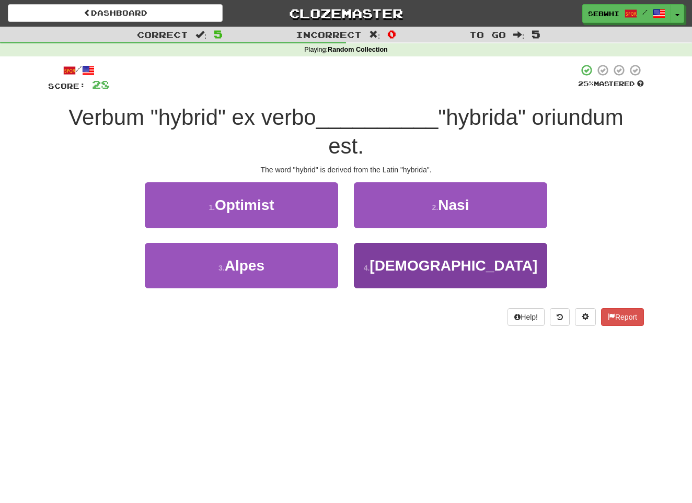
click at [461, 265] on span "Latino" at bounding box center [454, 266] width 168 height 16
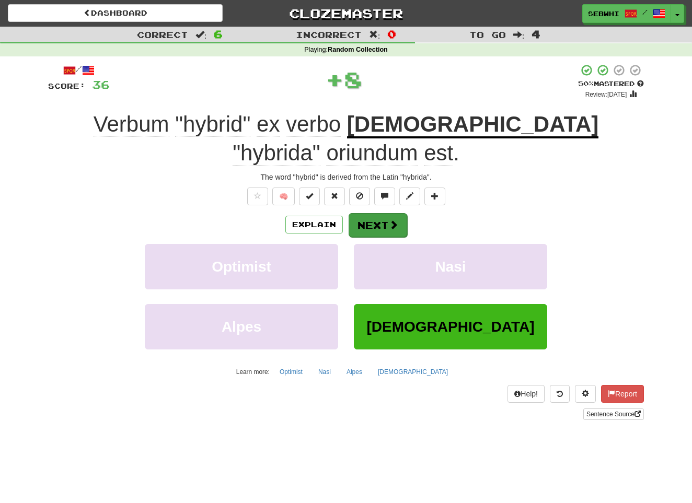
click at [381, 213] on button "Next" at bounding box center [378, 225] width 59 height 24
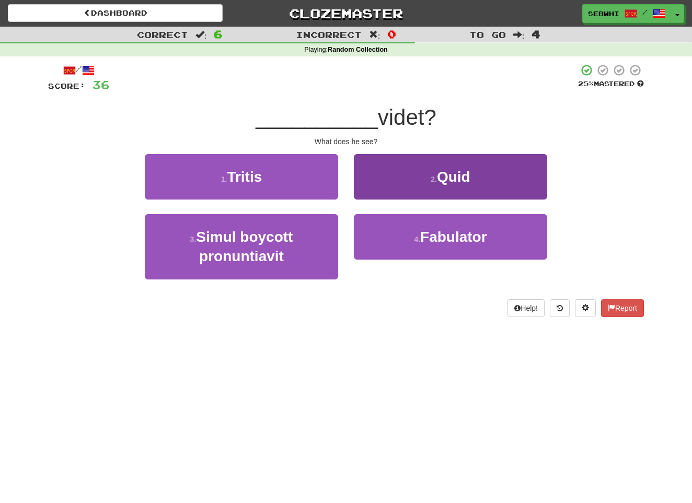
click at [452, 179] on span "Quid" at bounding box center [453, 177] width 33 height 16
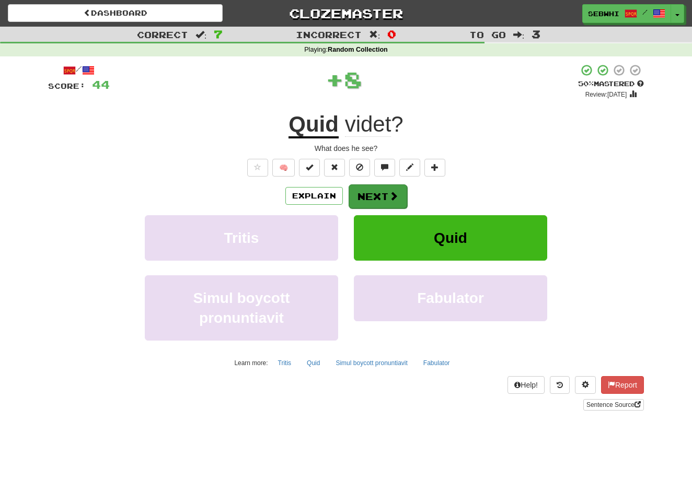
click at [382, 193] on button "Next" at bounding box center [378, 197] width 59 height 24
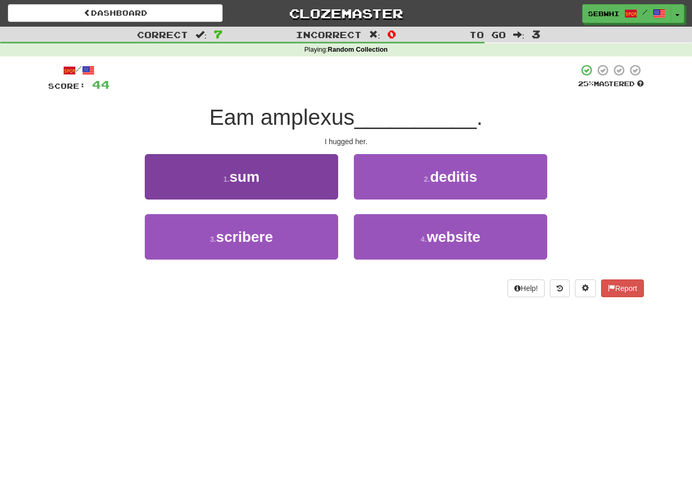
click at [246, 178] on span "sum" at bounding box center [245, 177] width 30 height 16
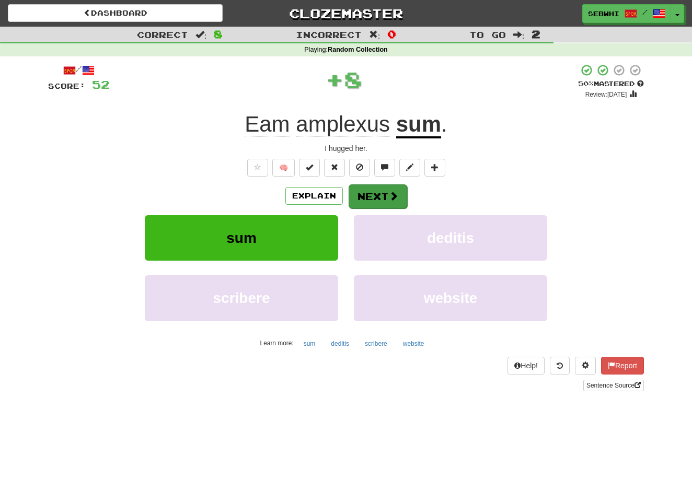
click at [392, 192] on span at bounding box center [393, 195] width 9 height 9
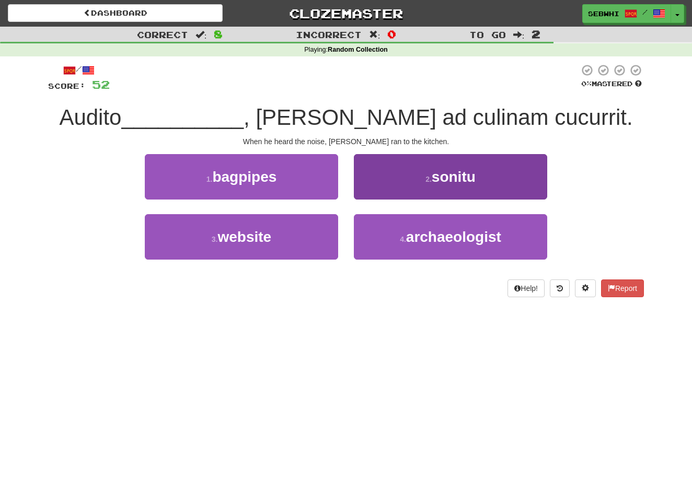
click at [451, 176] on span "sonitu" at bounding box center [454, 177] width 44 height 16
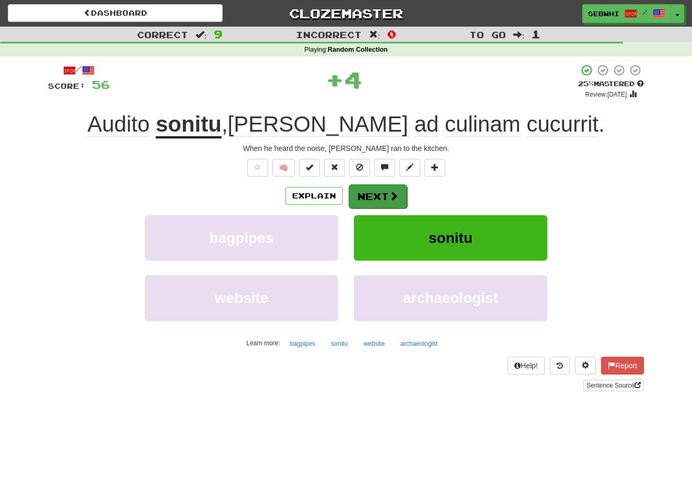
click at [389, 191] on span at bounding box center [393, 195] width 9 height 9
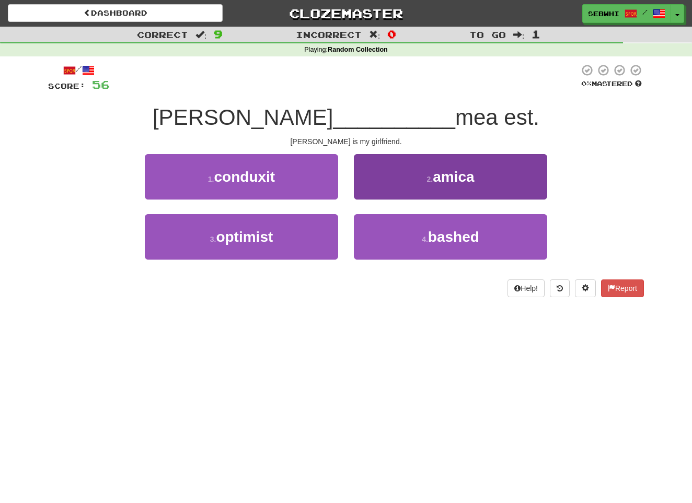
click at [451, 177] on span "amica" at bounding box center [453, 177] width 41 height 16
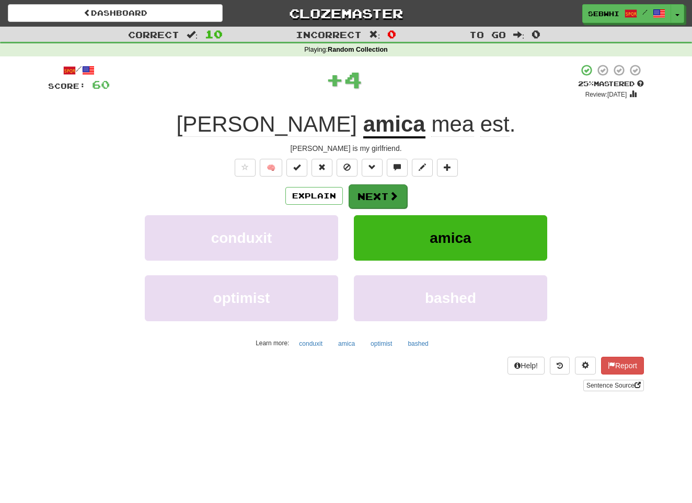
click at [392, 191] on span at bounding box center [393, 195] width 9 height 9
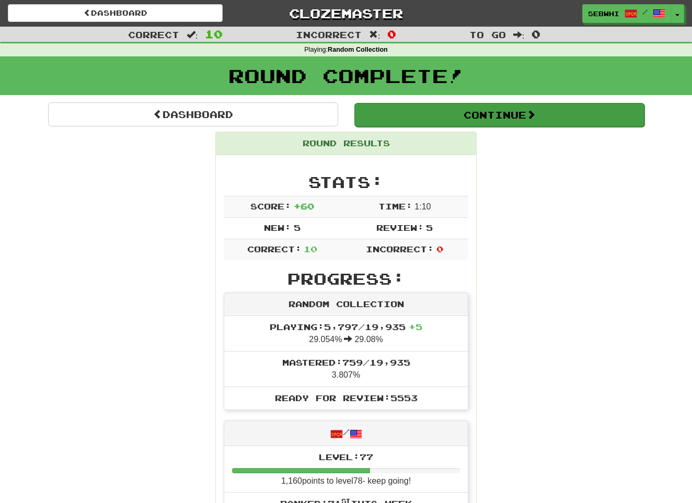
click at [493, 116] on button "Continue" at bounding box center [499, 115] width 290 height 24
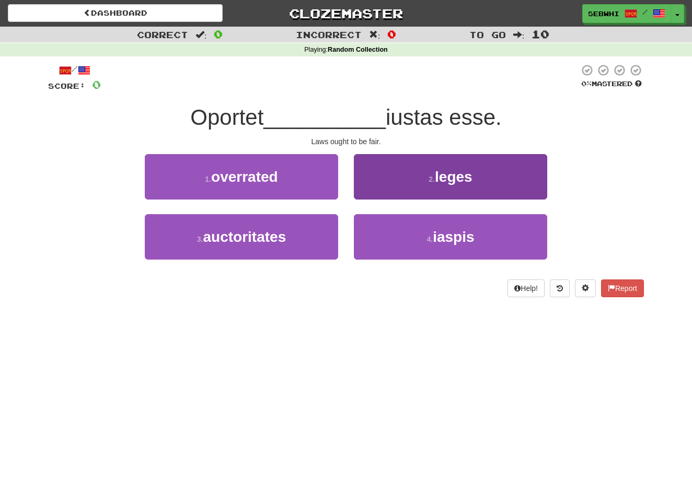
click at [457, 181] on span "leges" at bounding box center [454, 177] width 38 height 16
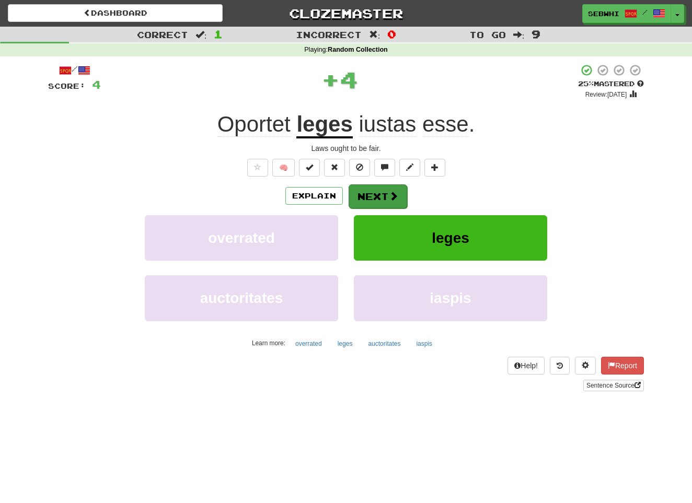
click at [389, 196] on span at bounding box center [393, 195] width 9 height 9
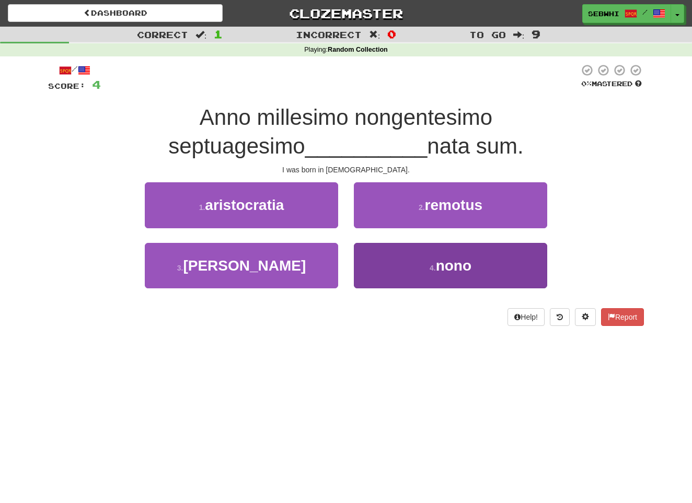
click at [460, 263] on span "nono" at bounding box center [454, 266] width 36 height 16
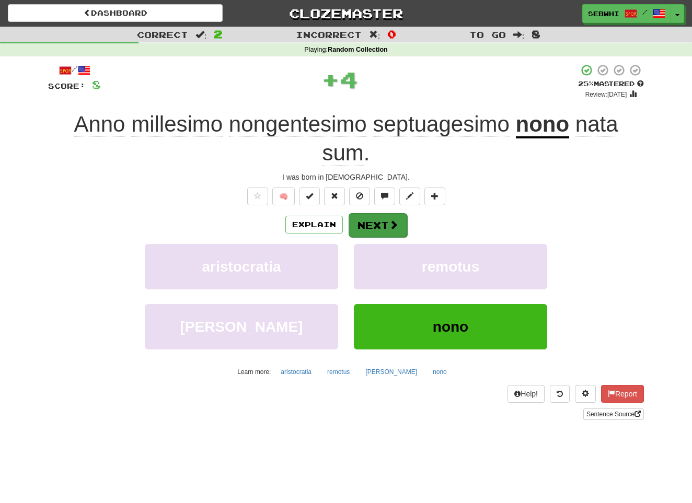
click at [387, 225] on button "Next" at bounding box center [378, 225] width 59 height 24
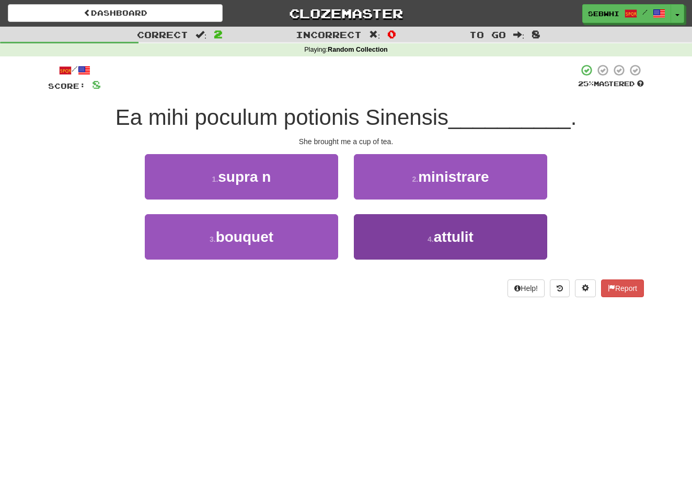
click at [451, 238] on span "attulit" at bounding box center [454, 237] width 40 height 16
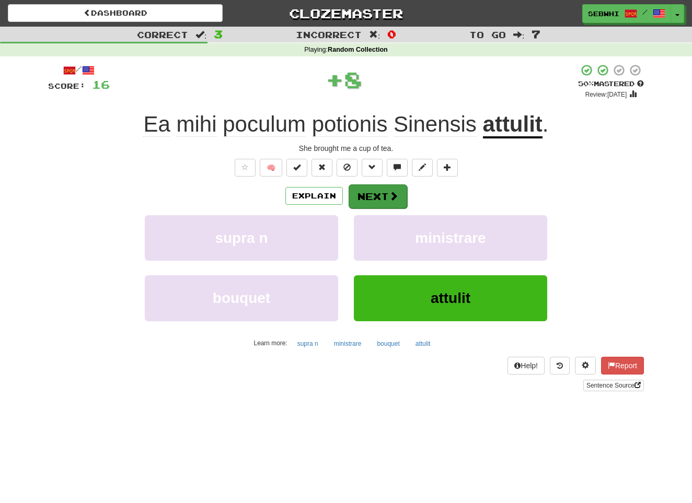
click at [394, 188] on button "Next" at bounding box center [378, 197] width 59 height 24
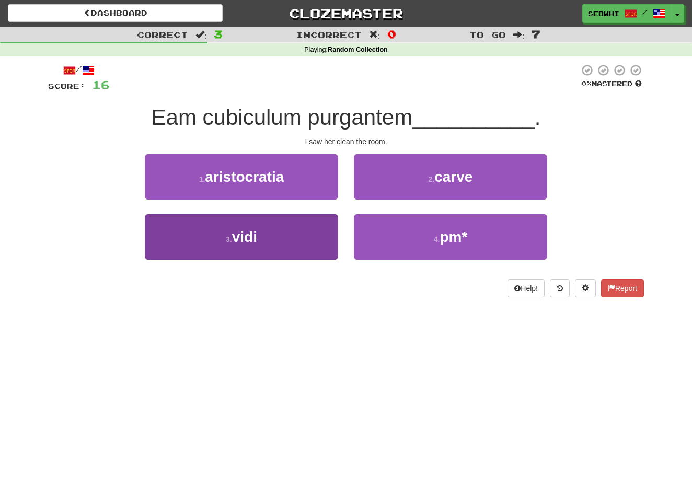
click at [249, 236] on span "vidi" at bounding box center [244, 237] width 25 height 16
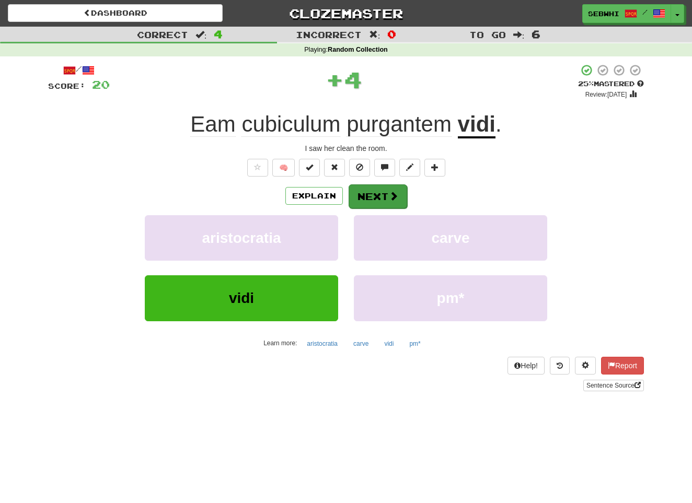
click at [371, 202] on button "Next" at bounding box center [378, 197] width 59 height 24
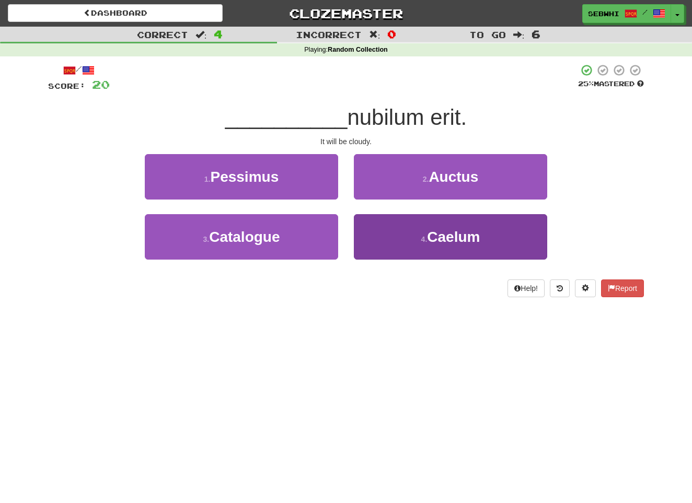
click at [444, 237] on span "Caelum" at bounding box center [453, 237] width 53 height 16
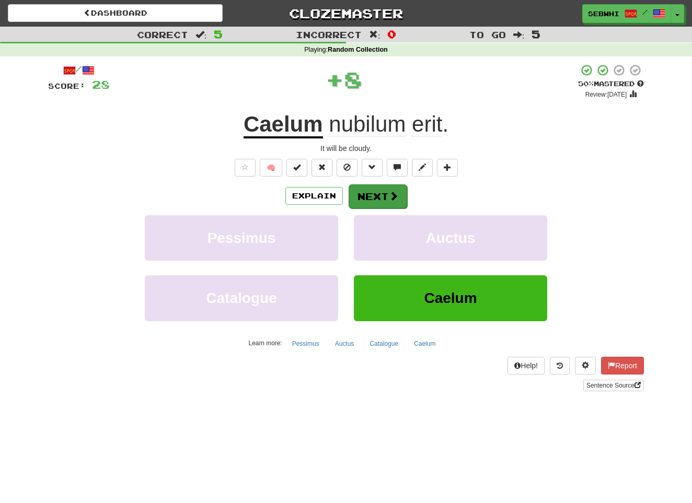
click at [384, 196] on button "Next" at bounding box center [378, 197] width 59 height 24
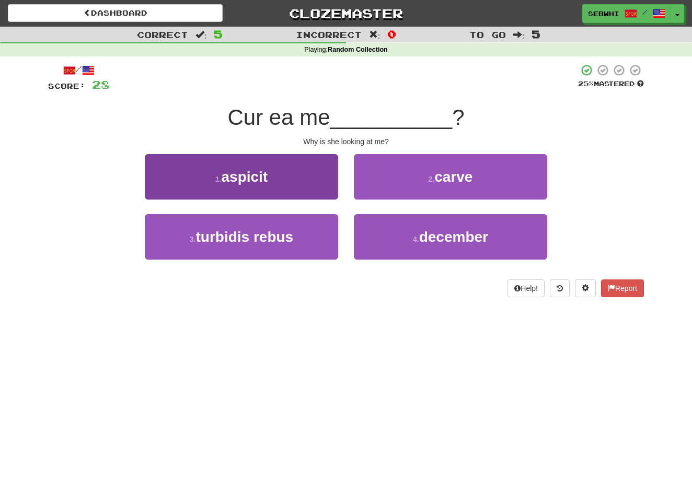
click at [256, 174] on span "aspicit" at bounding box center [244, 177] width 47 height 16
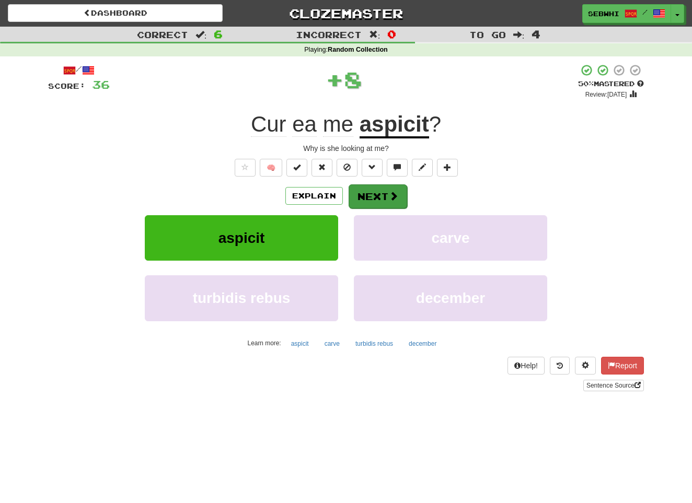
click at [386, 198] on button "Next" at bounding box center [378, 197] width 59 height 24
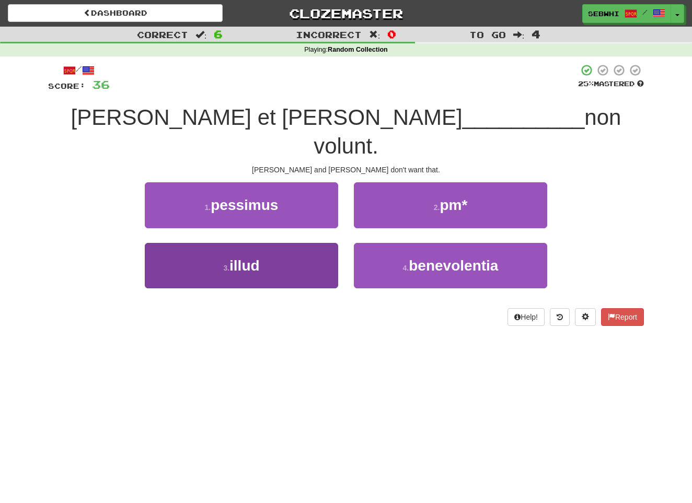
click at [255, 258] on span "illud" at bounding box center [245, 266] width 30 height 16
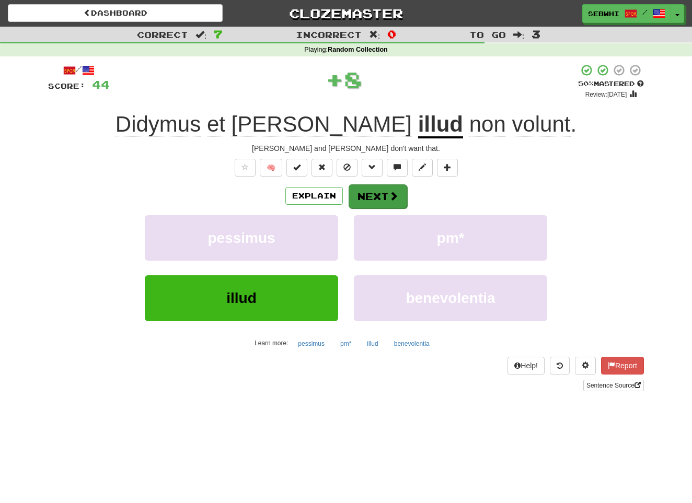
click at [371, 193] on button "Next" at bounding box center [378, 197] width 59 height 24
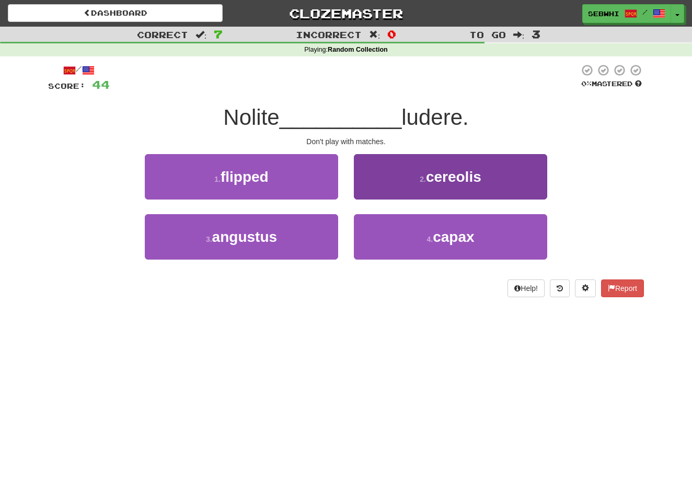
click at [464, 175] on span "cereolis" at bounding box center [453, 177] width 55 height 16
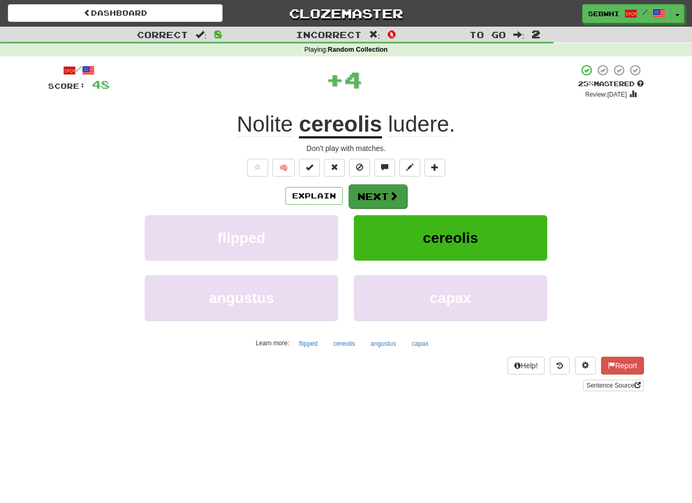
click at [381, 193] on button "Next" at bounding box center [378, 197] width 59 height 24
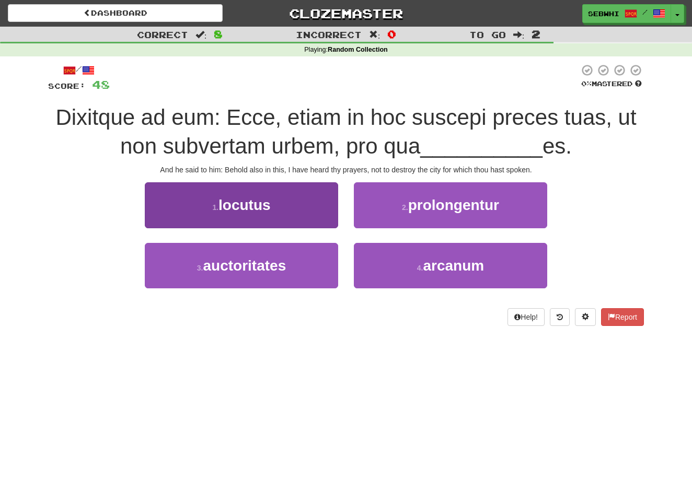
click at [258, 207] on span "locutus" at bounding box center [245, 205] width 52 height 16
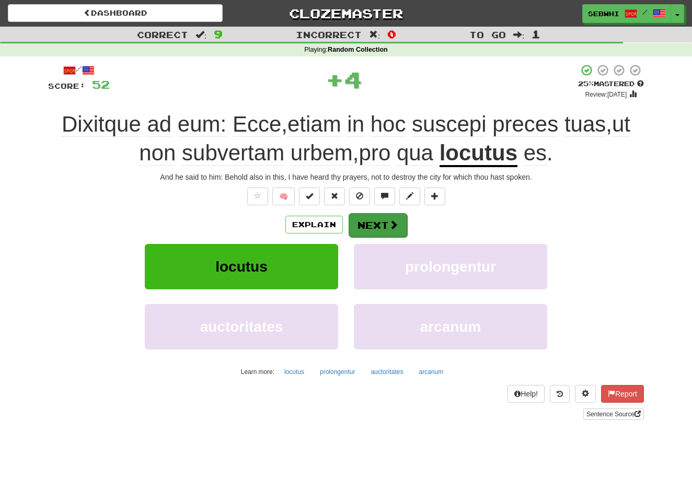
click at [386, 223] on button "Next" at bounding box center [378, 225] width 59 height 24
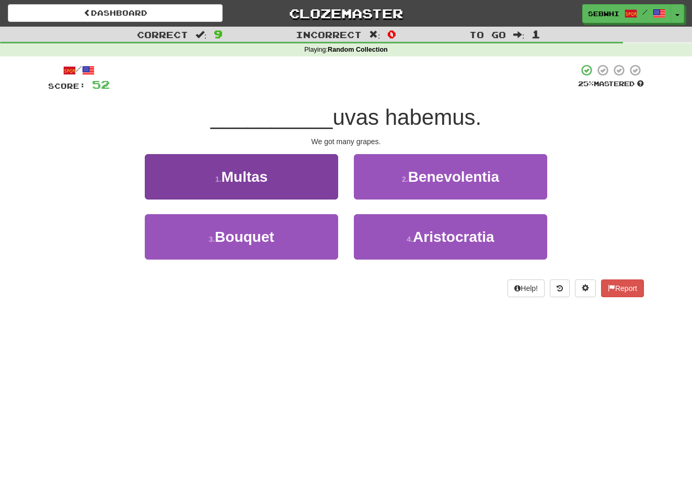
click at [246, 178] on span "Multas" at bounding box center [245, 177] width 47 height 16
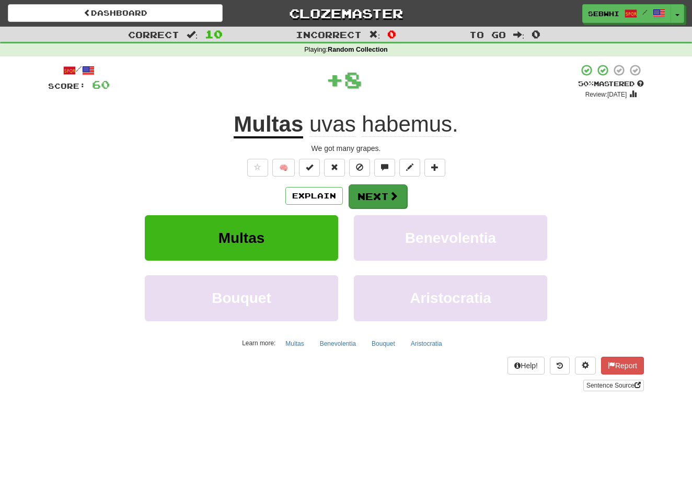
click at [383, 201] on button "Next" at bounding box center [378, 197] width 59 height 24
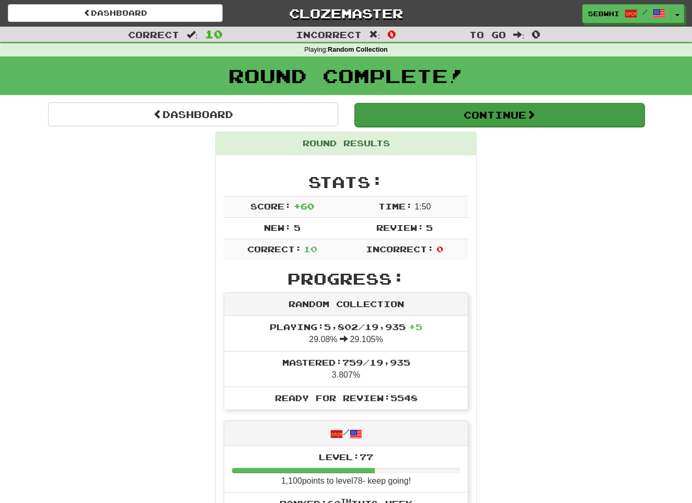
click at [505, 110] on button "Continue" at bounding box center [499, 115] width 290 height 24
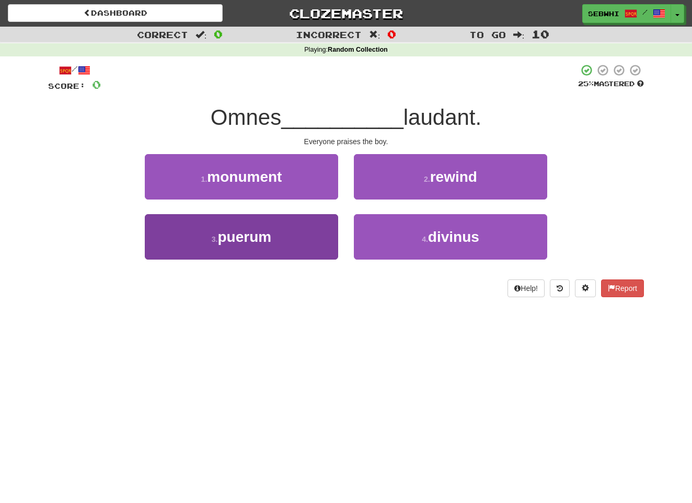
click at [258, 239] on span "puerum" at bounding box center [245, 237] width 54 height 16
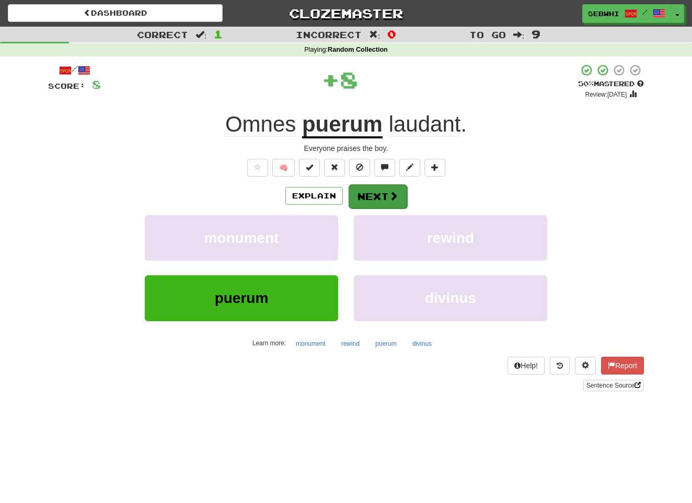
click at [369, 198] on button "Next" at bounding box center [378, 197] width 59 height 24
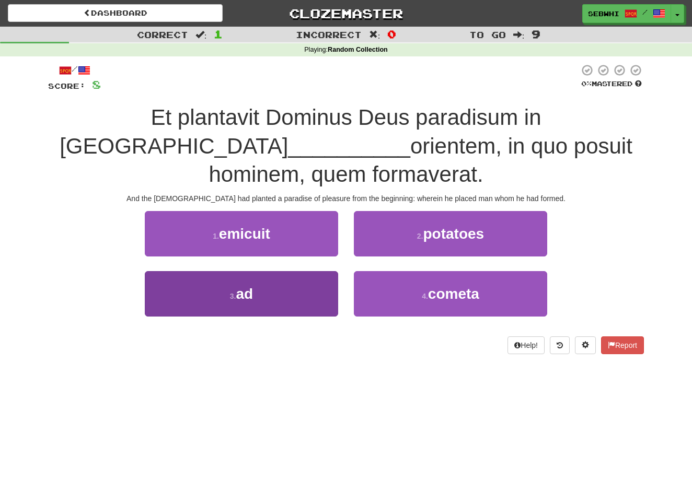
click at [243, 286] on span "ad" at bounding box center [244, 294] width 17 height 16
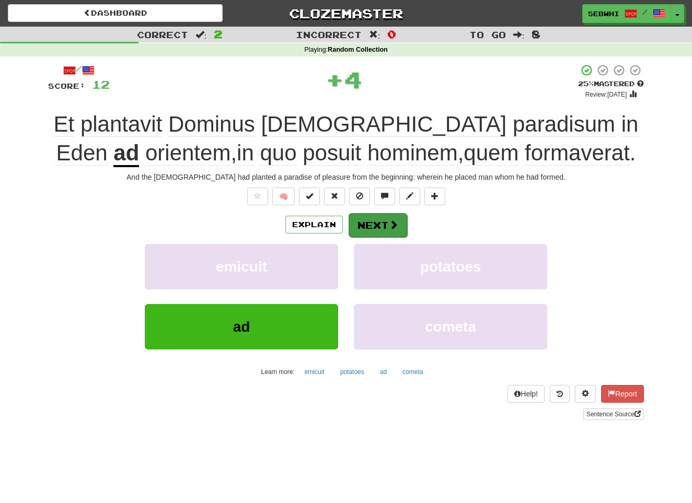
click at [385, 226] on button "Next" at bounding box center [378, 225] width 59 height 24
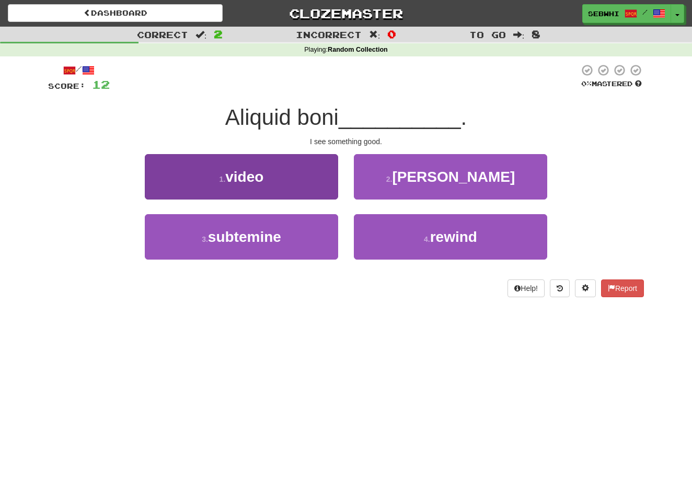
click at [246, 178] on span "video" at bounding box center [244, 177] width 38 height 16
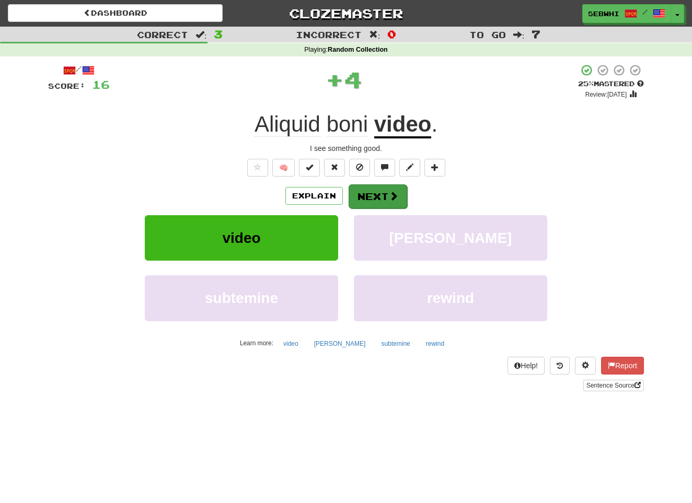
click at [374, 201] on button "Next" at bounding box center [378, 197] width 59 height 24
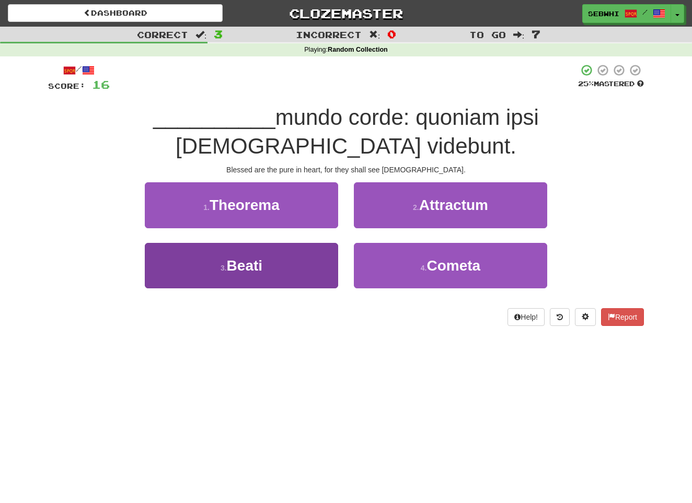
click at [248, 258] on span "Beati" at bounding box center [245, 266] width 36 height 16
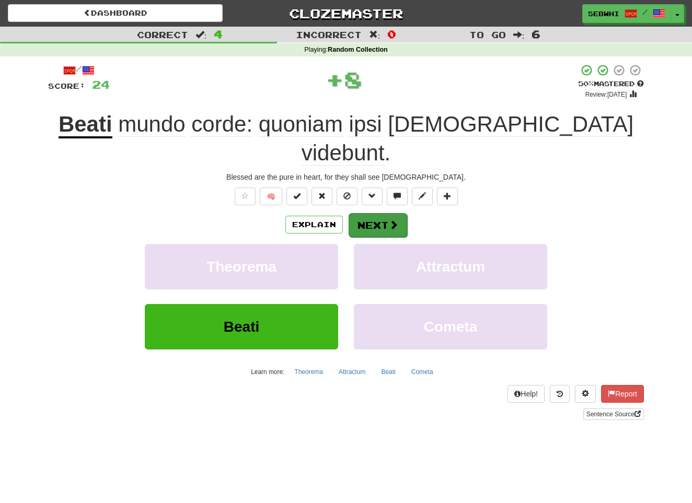
click at [395, 220] on span at bounding box center [393, 224] width 9 height 9
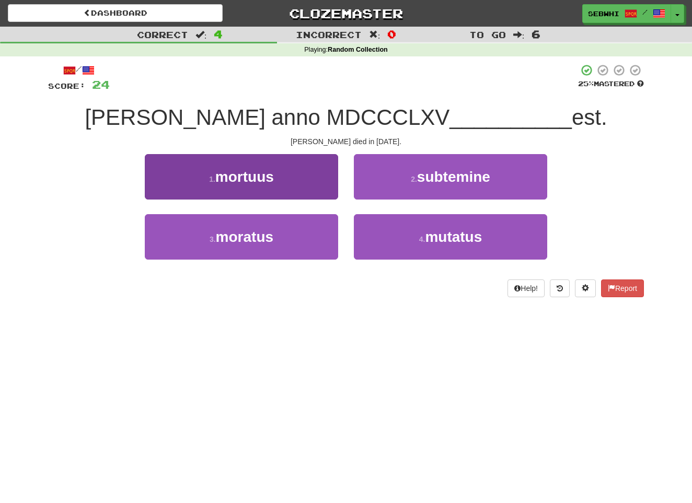
click at [269, 175] on span "mortuus" at bounding box center [244, 177] width 59 height 16
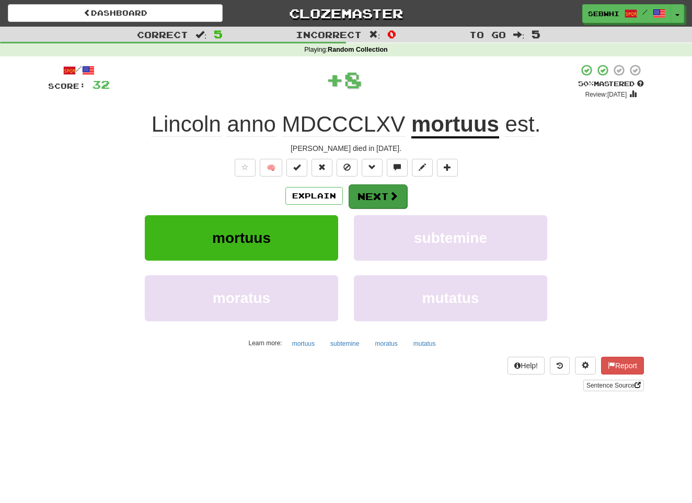
click at [389, 192] on span at bounding box center [393, 195] width 9 height 9
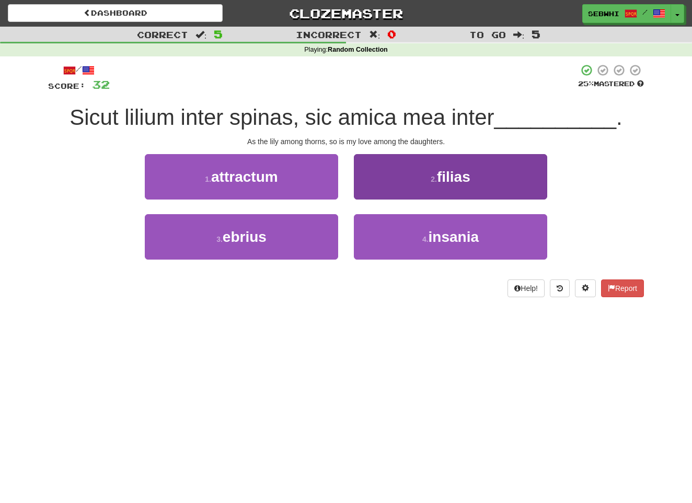
click at [453, 178] on span "filias" at bounding box center [453, 177] width 33 height 16
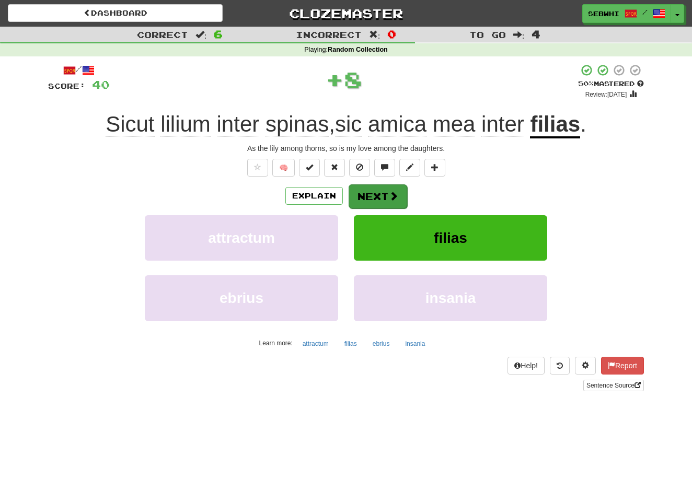
click at [392, 196] on span at bounding box center [393, 195] width 9 height 9
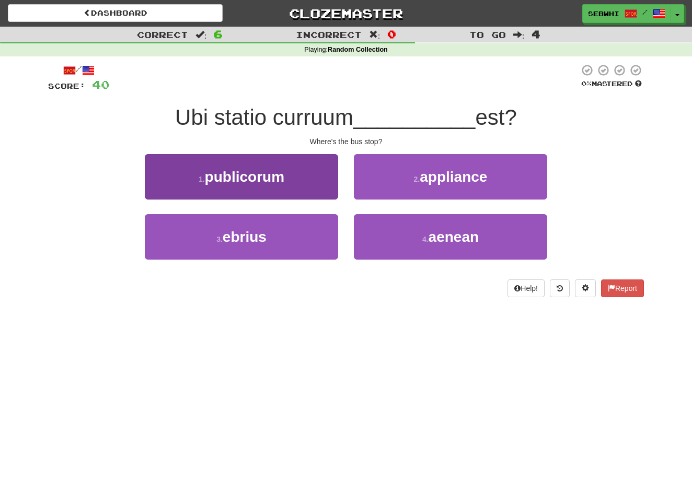
click at [268, 175] on span "publicorum" at bounding box center [244, 177] width 79 height 16
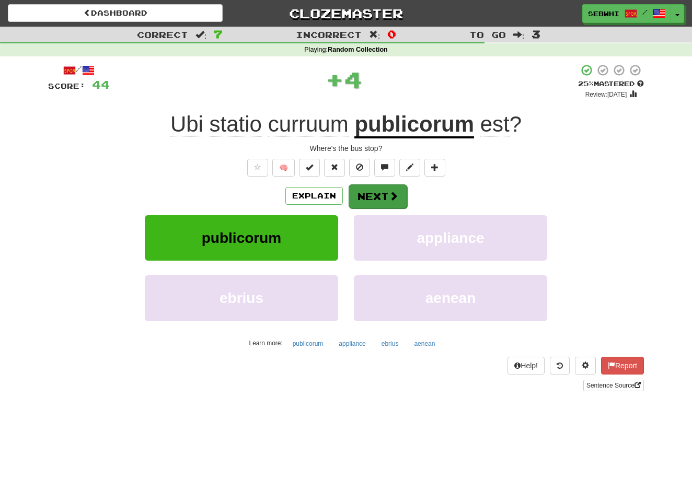
click at [374, 201] on button "Next" at bounding box center [378, 197] width 59 height 24
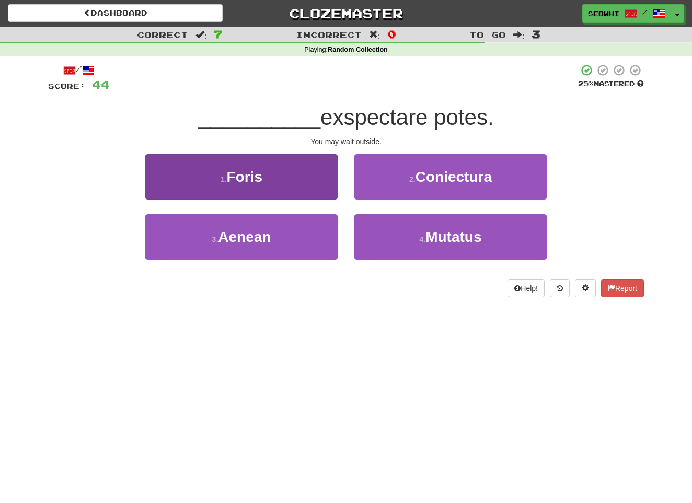
click at [254, 175] on span "Foris" at bounding box center [245, 177] width 36 height 16
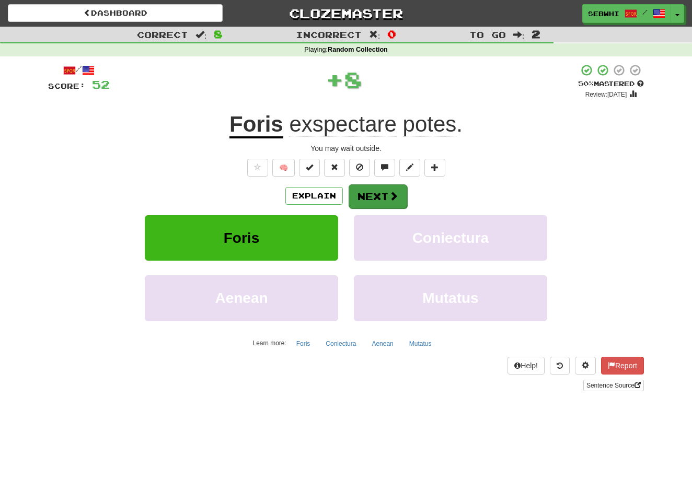
click at [379, 192] on button "Next" at bounding box center [378, 197] width 59 height 24
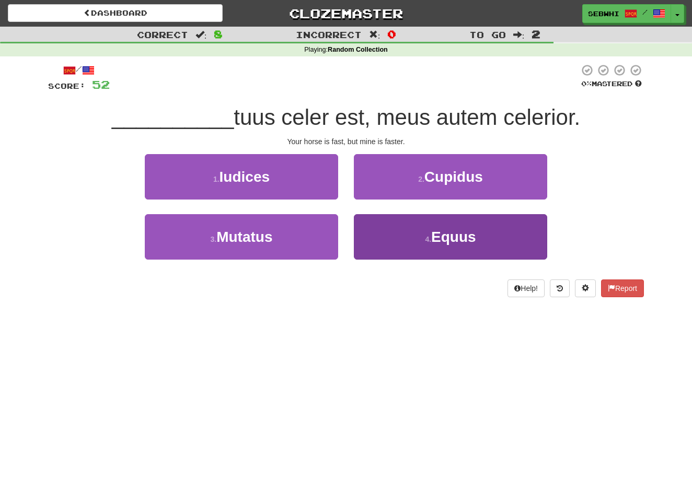
click at [452, 246] on button "4 . Equus" at bounding box center [450, 236] width 193 height 45
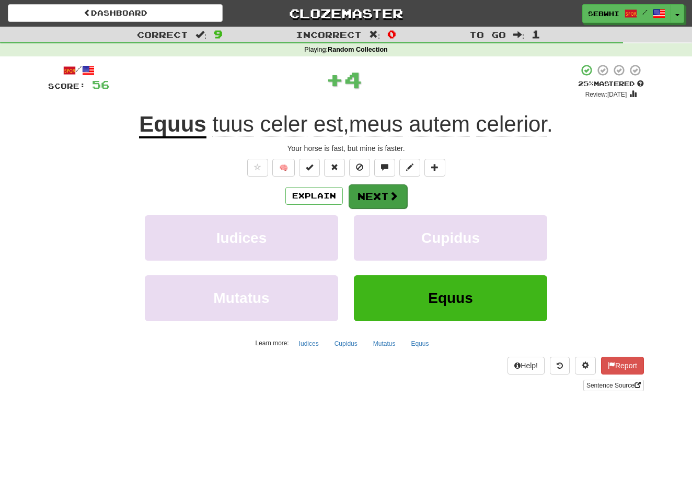
click at [381, 199] on button "Next" at bounding box center [378, 197] width 59 height 24
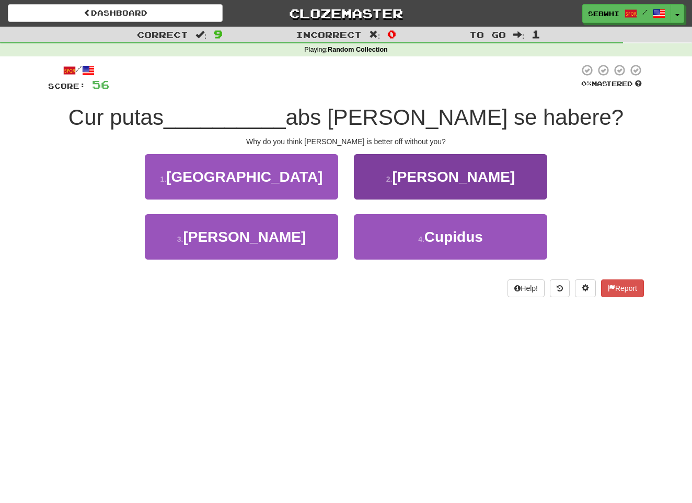
click at [446, 178] on span "Mariam" at bounding box center [453, 177] width 123 height 16
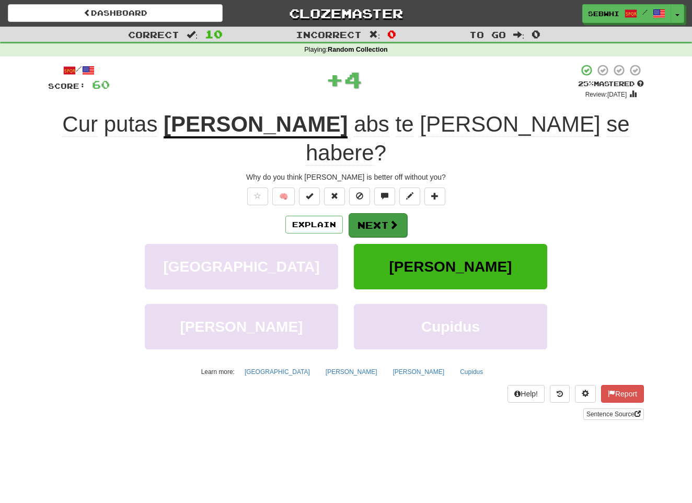
click at [392, 220] on span at bounding box center [393, 224] width 9 height 9
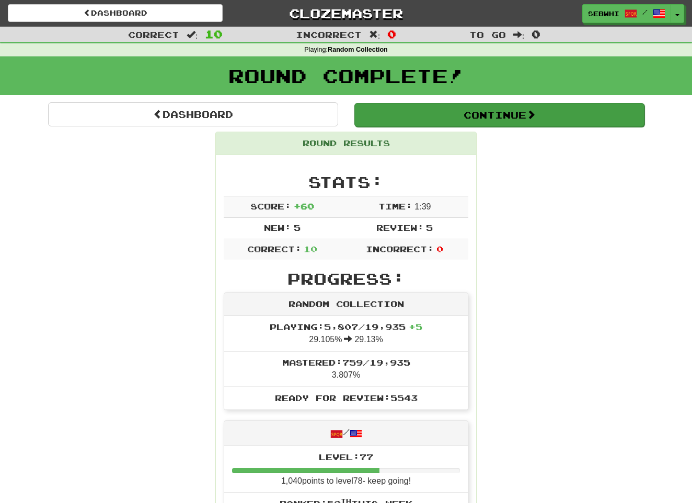
click at [523, 116] on button "Continue" at bounding box center [499, 115] width 290 height 24
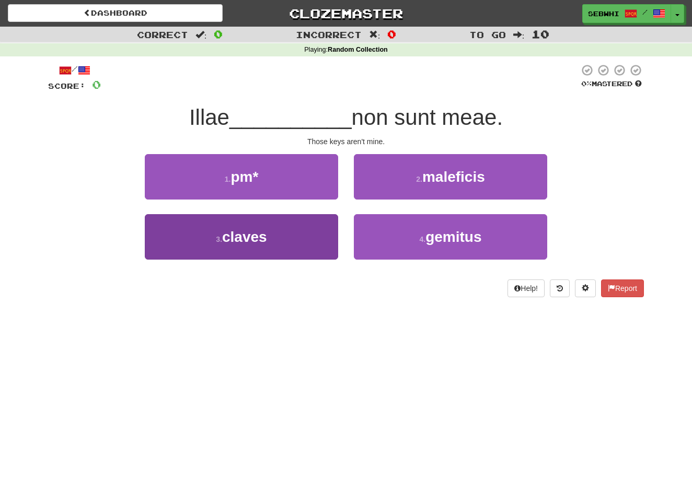
click at [258, 240] on span "claves" at bounding box center [244, 237] width 45 height 16
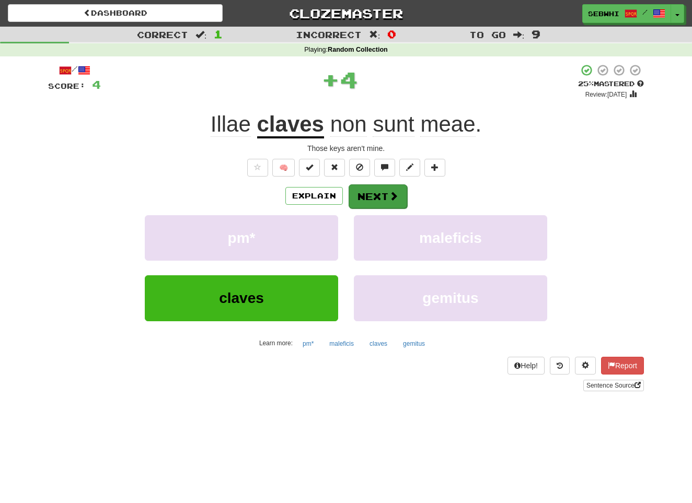
click at [391, 198] on span at bounding box center [393, 195] width 9 height 9
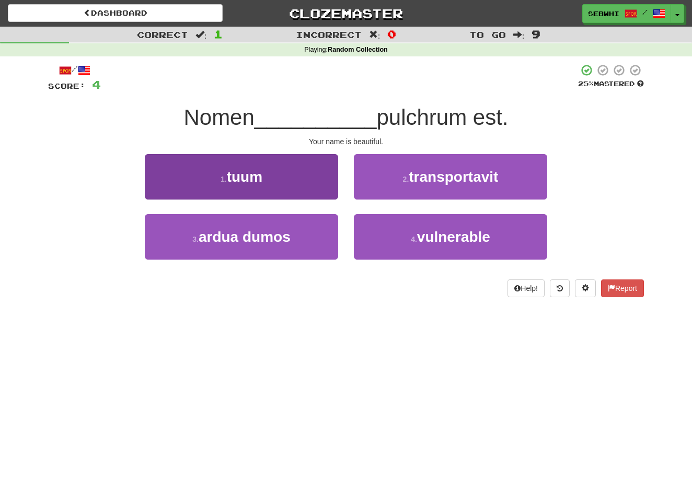
click at [247, 179] on span "tuum" at bounding box center [245, 177] width 36 height 16
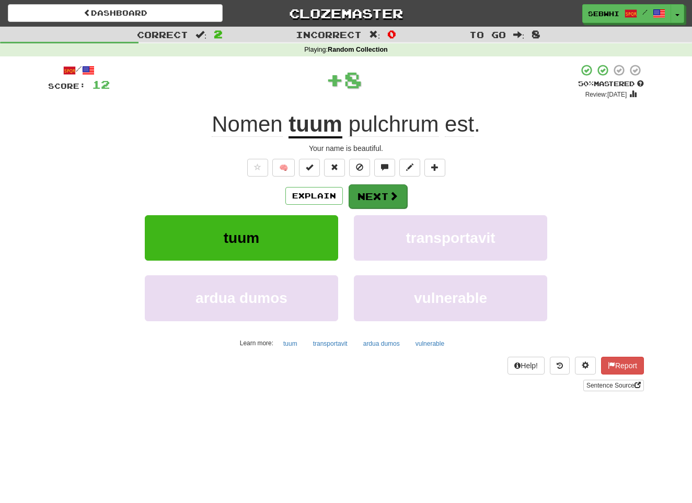
click at [381, 196] on button "Next" at bounding box center [378, 197] width 59 height 24
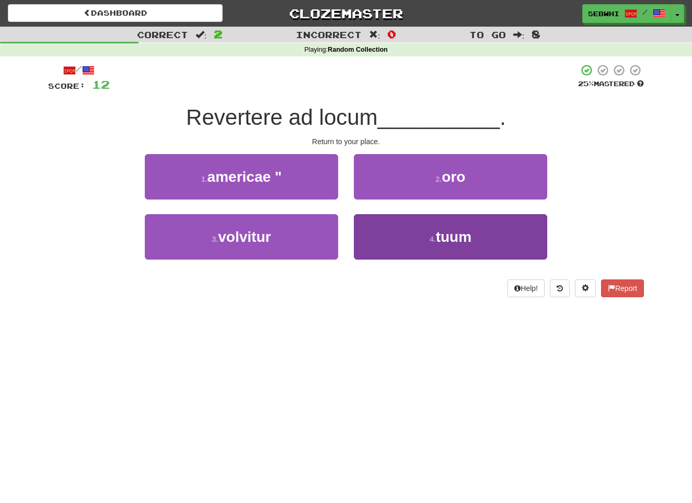
click at [461, 238] on span "tuum" at bounding box center [454, 237] width 36 height 16
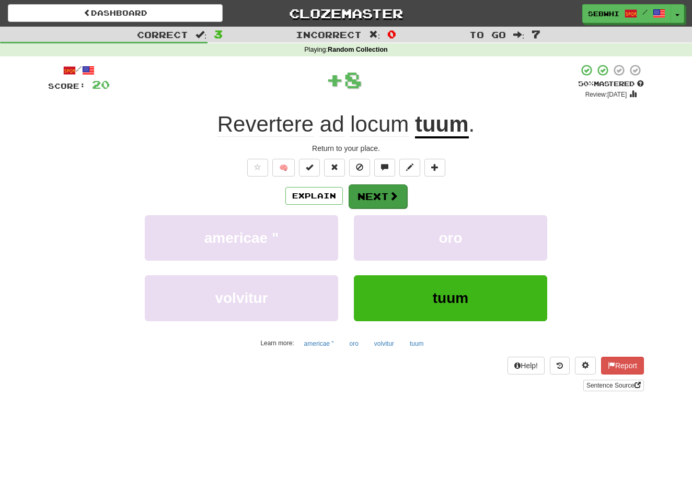
click at [384, 192] on button "Next" at bounding box center [378, 197] width 59 height 24
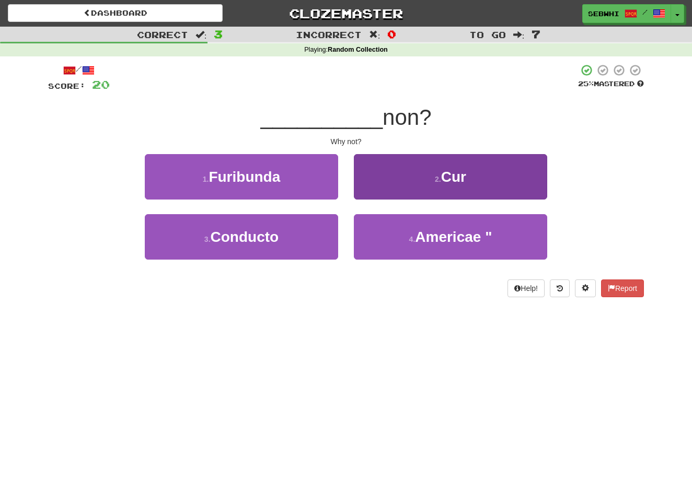
click at [459, 181] on span "Cur" at bounding box center [453, 177] width 25 height 16
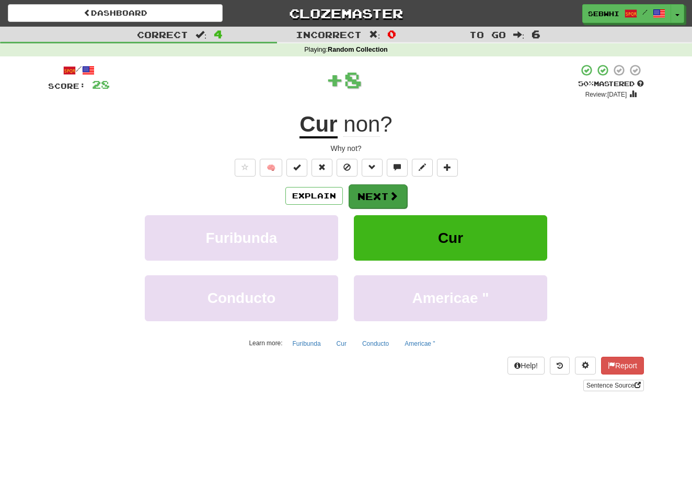
click at [395, 200] on span at bounding box center [393, 195] width 9 height 9
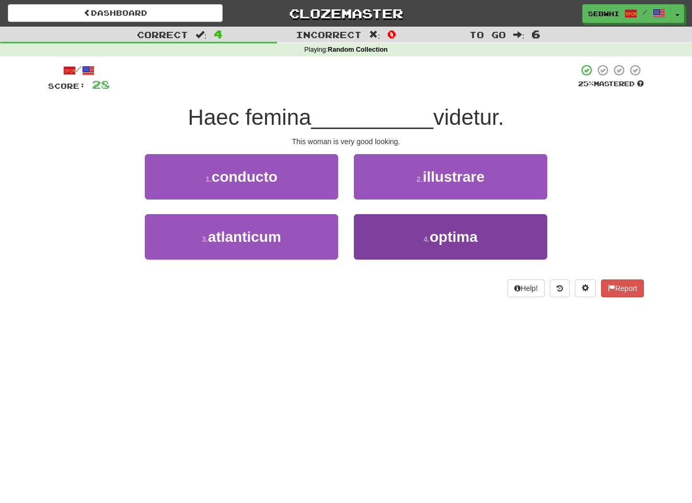
click at [463, 239] on span "optima" at bounding box center [454, 237] width 48 height 16
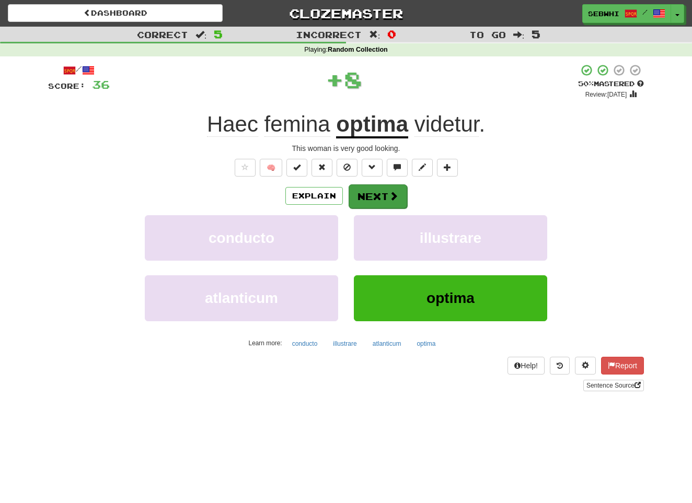
click at [385, 198] on button "Next" at bounding box center [378, 197] width 59 height 24
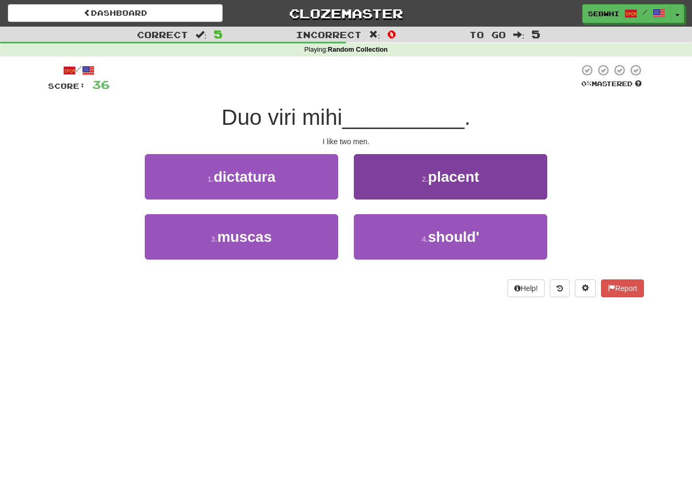
click at [469, 178] on span "placent" at bounding box center [453, 177] width 51 height 16
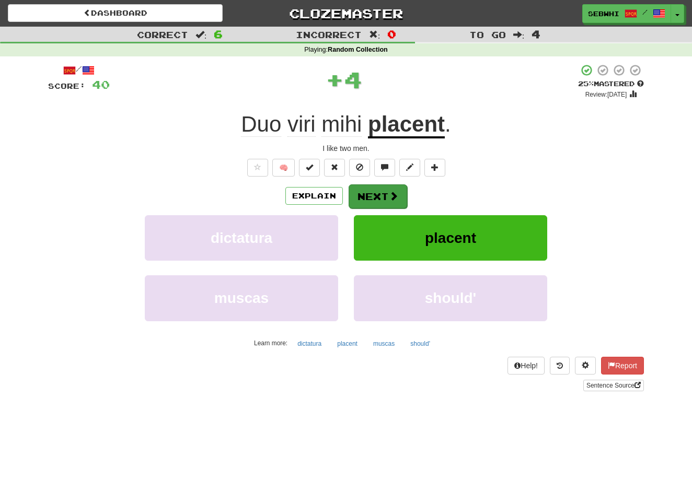
click at [394, 192] on span at bounding box center [393, 195] width 9 height 9
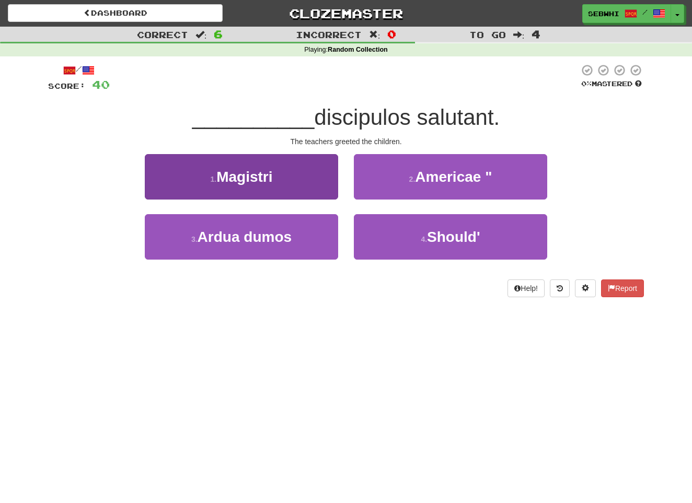
click at [266, 174] on span "Magistri" at bounding box center [244, 177] width 56 height 16
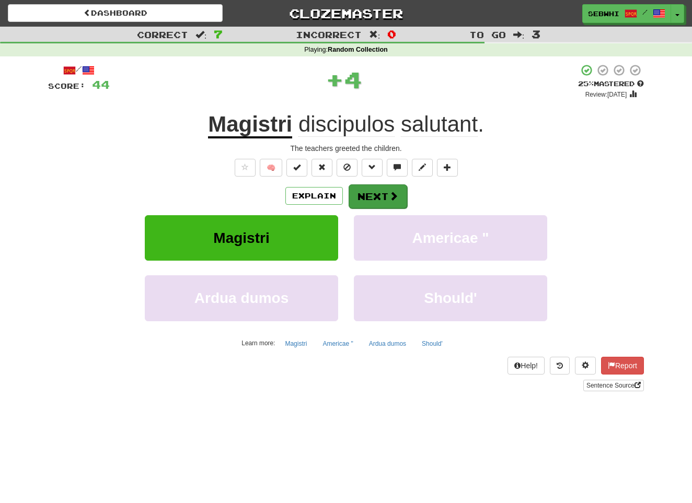
click at [385, 191] on button "Next" at bounding box center [378, 197] width 59 height 24
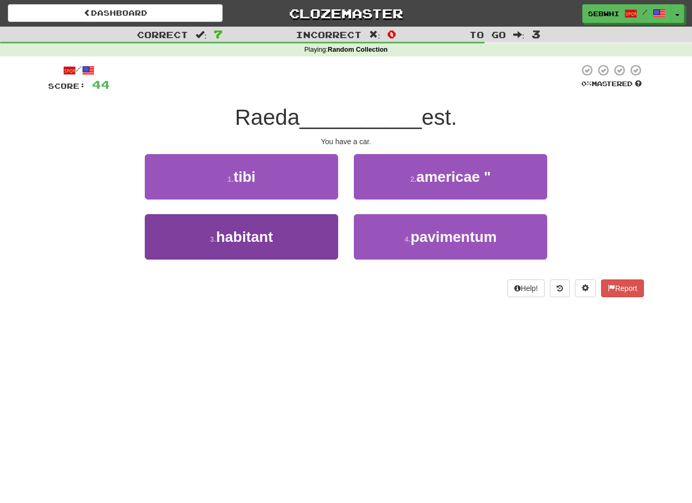
click at [253, 242] on span "habitant" at bounding box center [244, 237] width 57 height 16
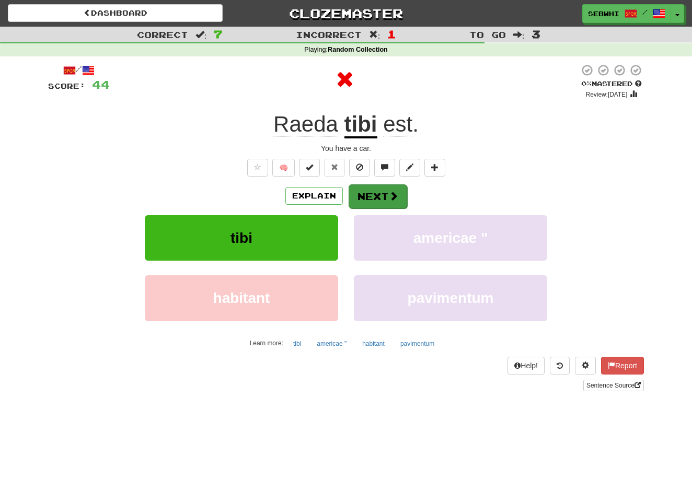
click at [379, 198] on button "Next" at bounding box center [378, 197] width 59 height 24
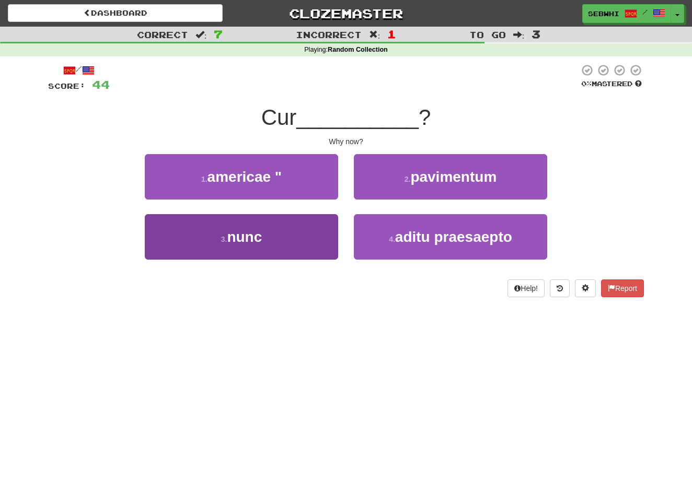
click at [258, 233] on span "nunc" at bounding box center [244, 237] width 35 height 16
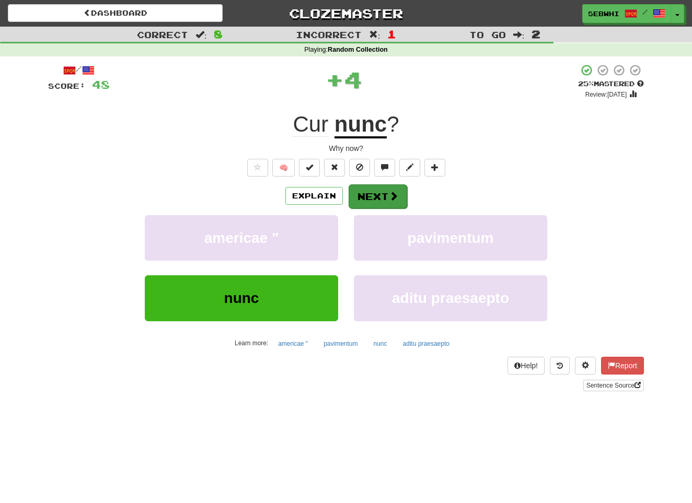
click at [386, 189] on button "Next" at bounding box center [378, 197] width 59 height 24
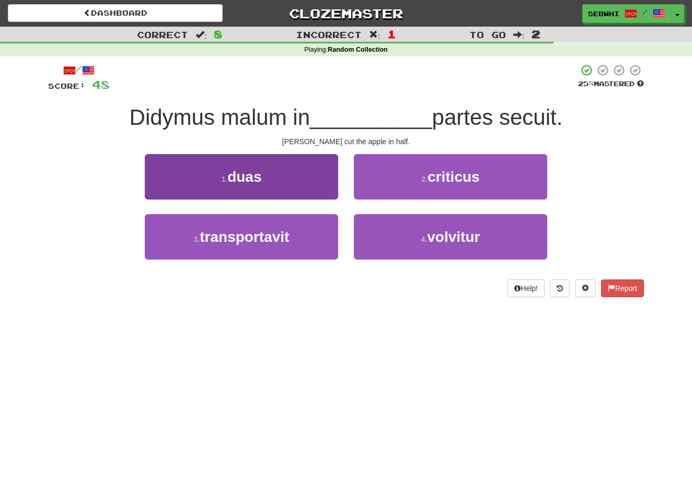
click at [240, 174] on span "duas" at bounding box center [244, 177] width 34 height 16
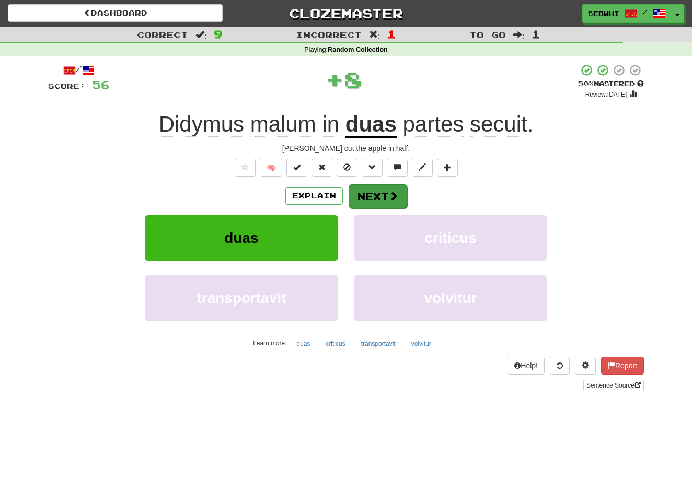
click at [373, 189] on button "Next" at bounding box center [378, 197] width 59 height 24
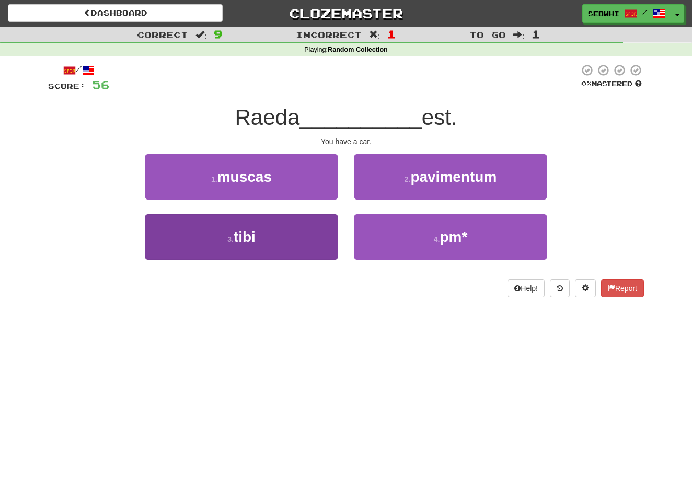
click at [239, 234] on span "tibi" at bounding box center [245, 237] width 22 height 16
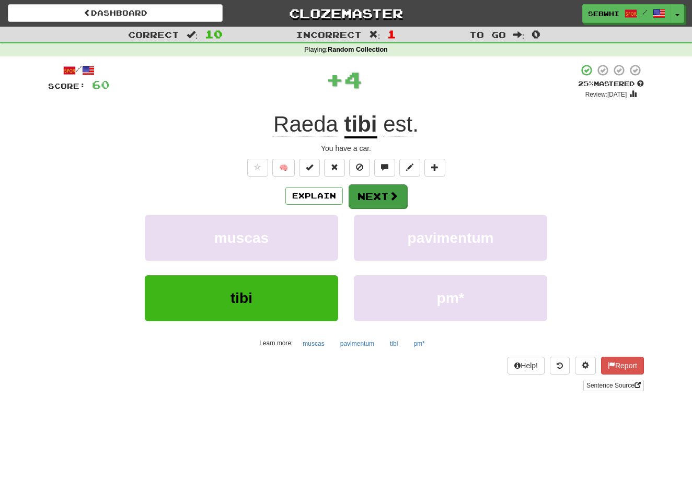
click at [357, 195] on button "Next" at bounding box center [378, 197] width 59 height 24
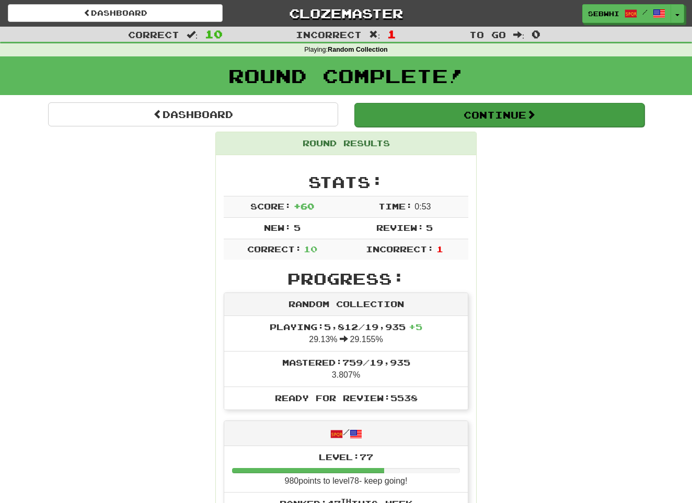
click at [508, 108] on button "Continue" at bounding box center [499, 115] width 290 height 24
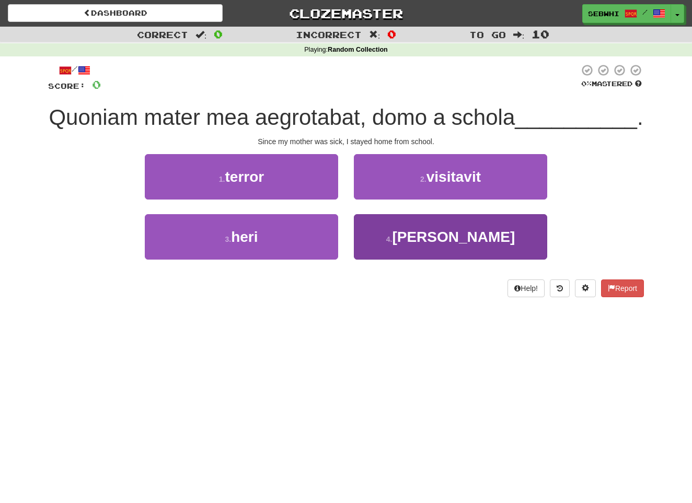
click at [454, 234] on span "mansi" at bounding box center [453, 237] width 123 height 16
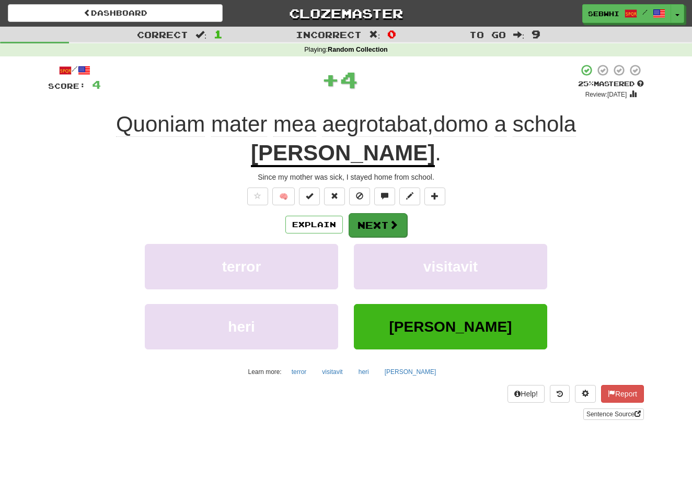
click at [373, 213] on button "Next" at bounding box center [378, 225] width 59 height 24
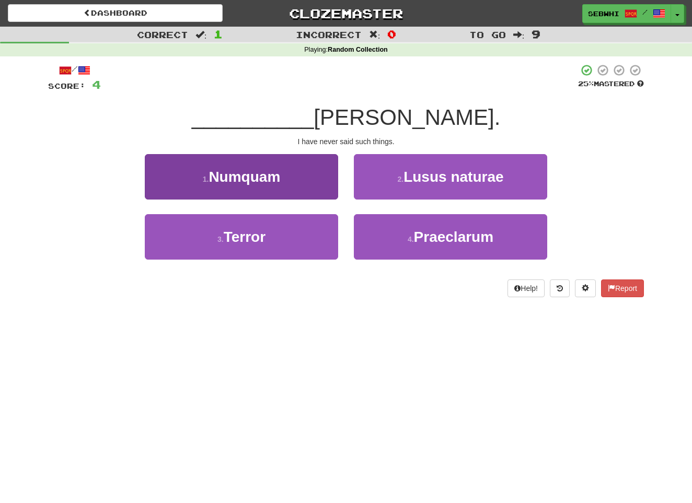
click at [260, 175] on span "Numquam" at bounding box center [245, 177] width 72 height 16
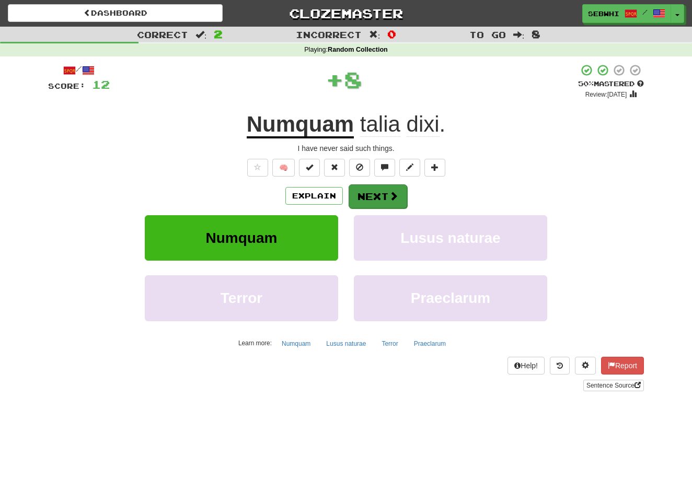
click at [374, 199] on button "Next" at bounding box center [378, 197] width 59 height 24
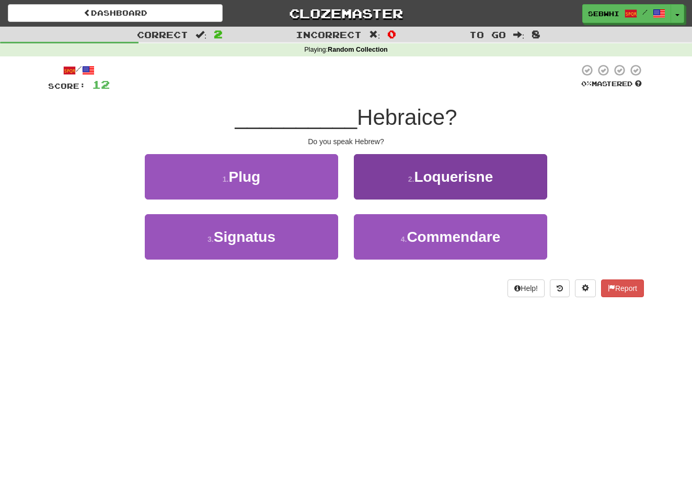
click at [441, 178] on span "Loquerisne" at bounding box center [453, 177] width 79 height 16
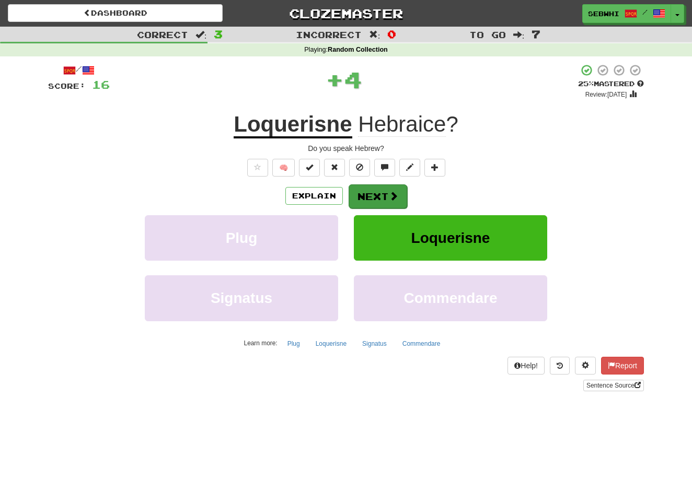
click at [393, 191] on span at bounding box center [393, 195] width 9 height 9
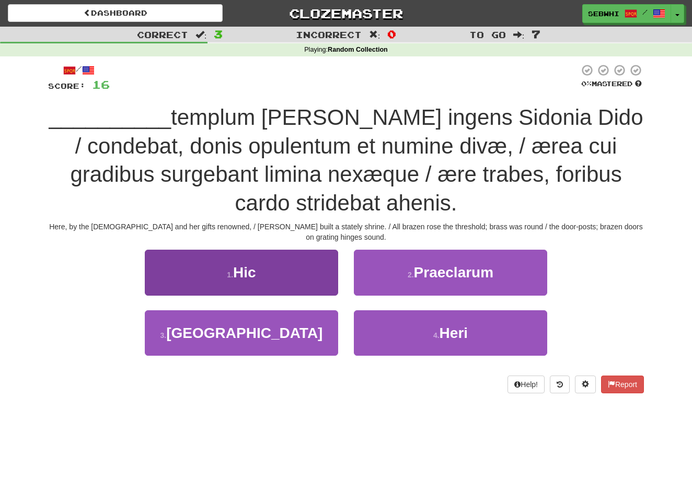
click at [244, 272] on span "Hic" at bounding box center [244, 273] width 23 height 16
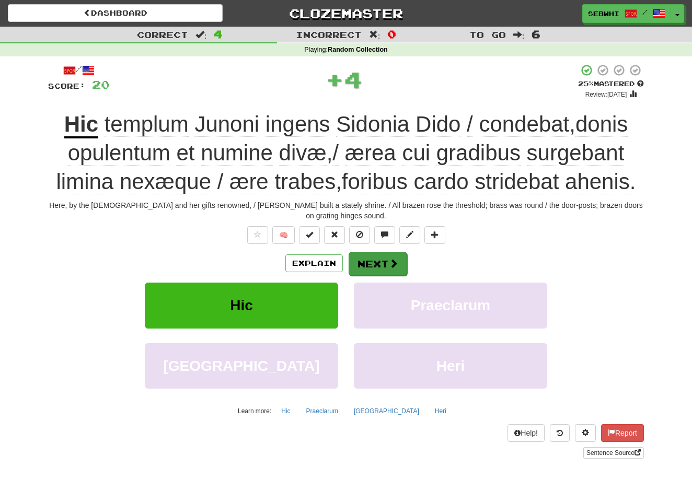
click at [374, 261] on button "Next" at bounding box center [378, 264] width 59 height 24
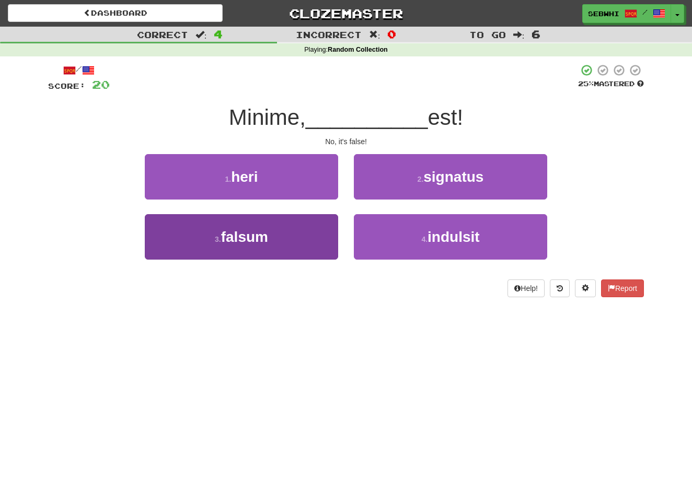
click at [261, 238] on span "falsum" at bounding box center [244, 237] width 47 height 16
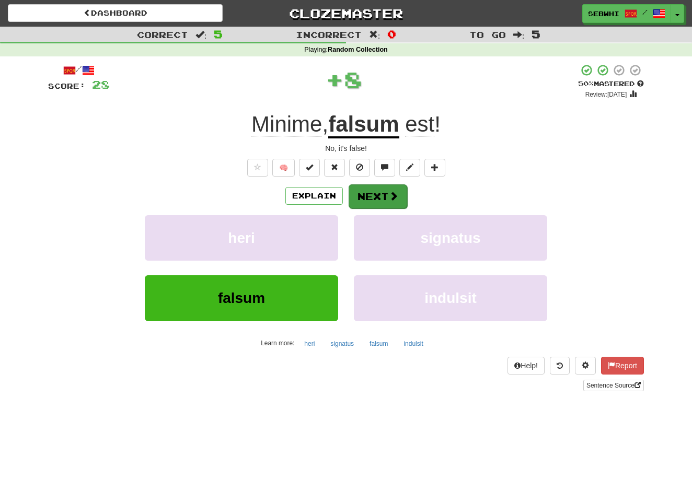
click at [375, 193] on button "Next" at bounding box center [378, 197] width 59 height 24
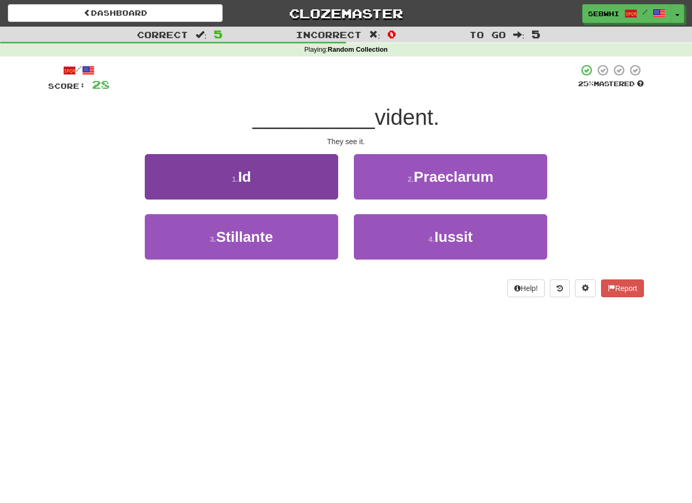
click at [246, 177] on span "Id" at bounding box center [244, 177] width 13 height 16
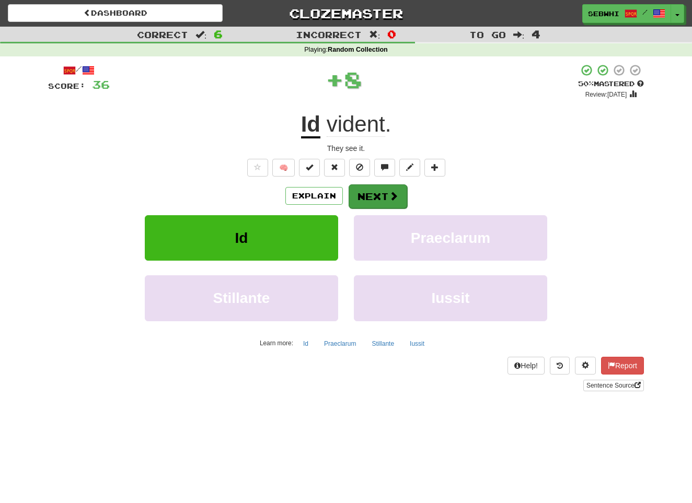
click at [385, 196] on button "Next" at bounding box center [378, 197] width 59 height 24
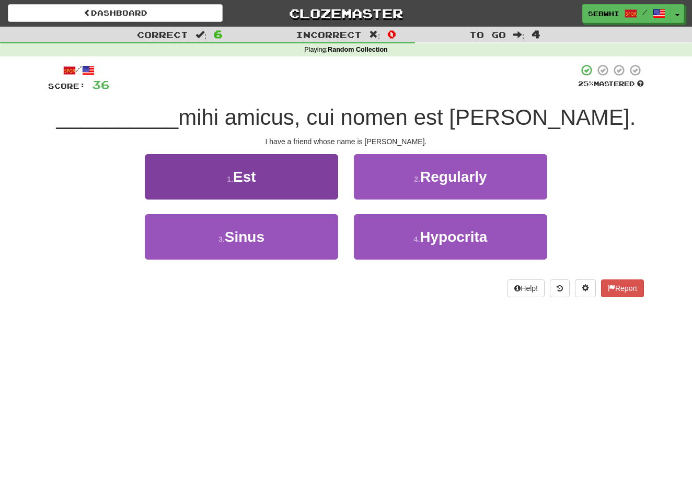
click at [246, 176] on span "Est" at bounding box center [244, 177] width 23 height 16
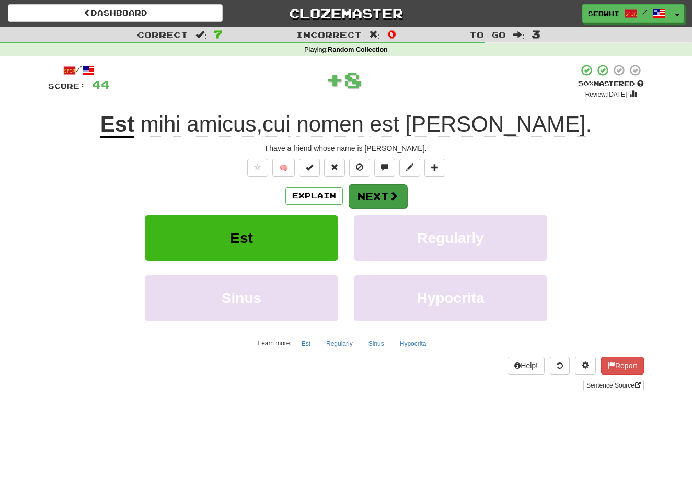
click at [389, 199] on span at bounding box center [393, 195] width 9 height 9
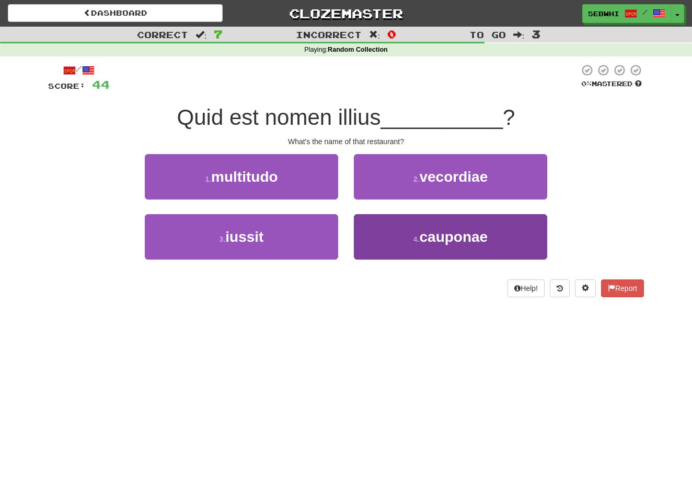
click at [430, 238] on span "cauponae" at bounding box center [453, 237] width 68 height 16
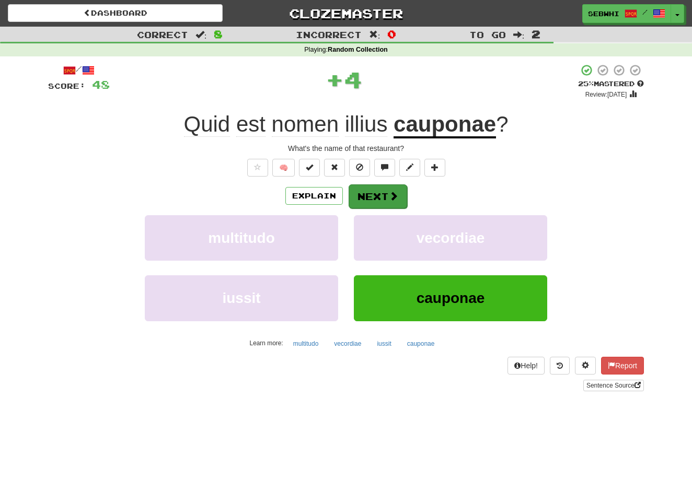
click at [391, 199] on span at bounding box center [393, 195] width 9 height 9
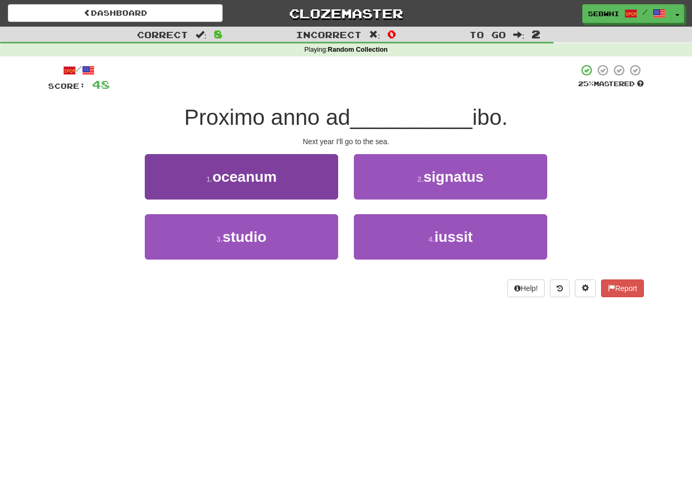
click at [268, 177] on span "oceanum" at bounding box center [244, 177] width 64 height 16
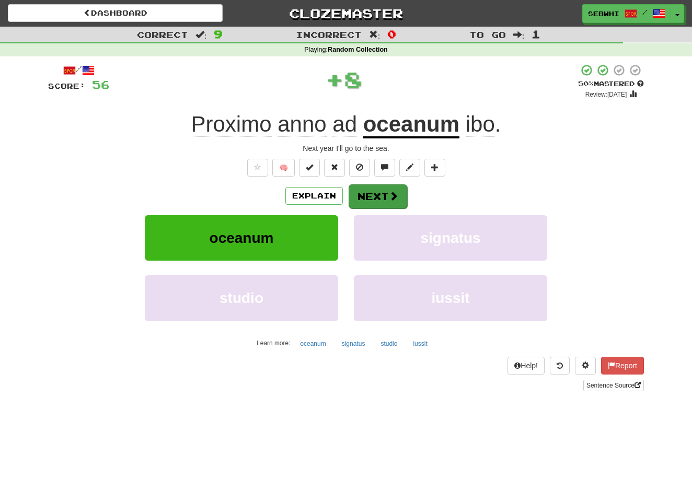
click at [379, 202] on button "Next" at bounding box center [378, 197] width 59 height 24
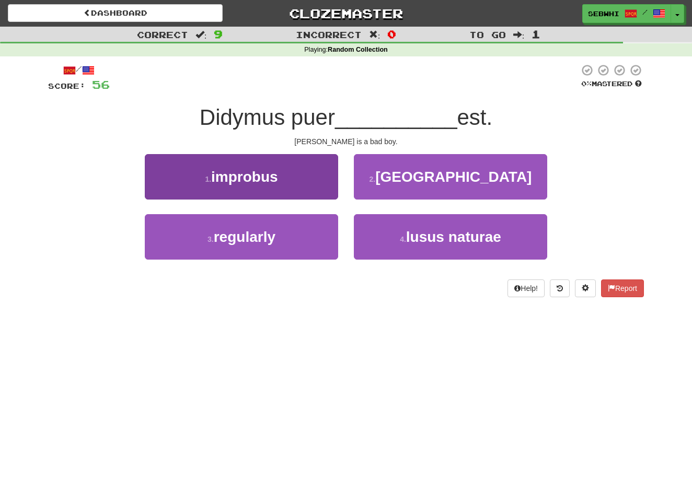
click at [244, 176] on span "improbus" at bounding box center [244, 177] width 67 height 16
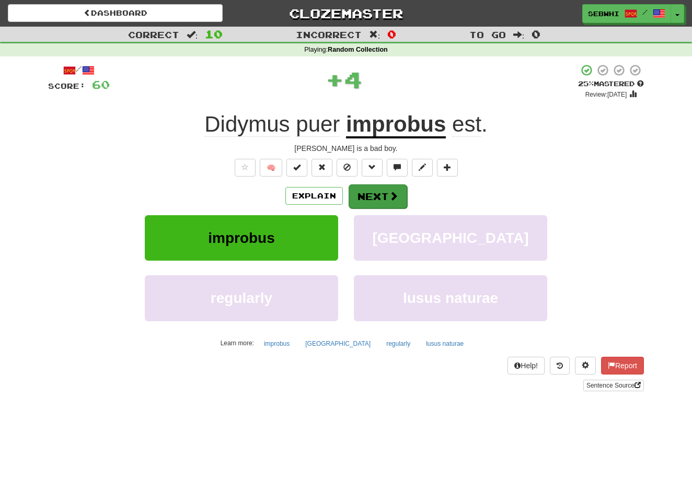
click at [356, 200] on button "Next" at bounding box center [378, 197] width 59 height 24
